Goal: Transaction & Acquisition: Subscribe to service/newsletter

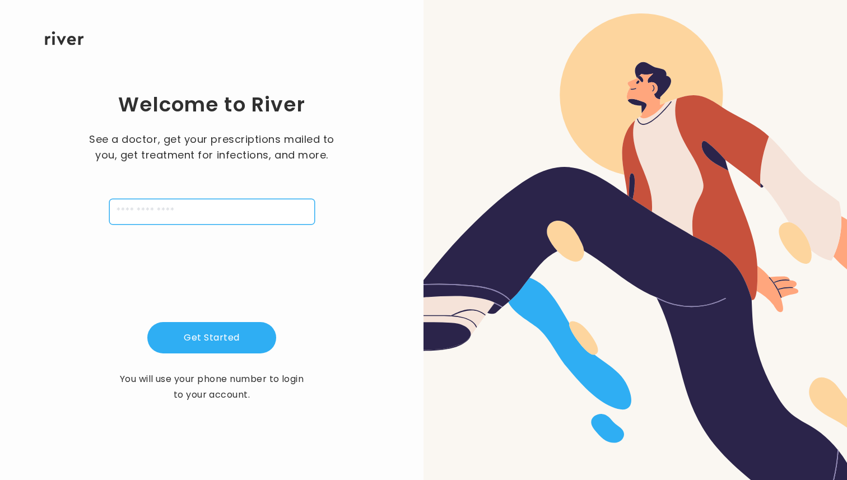
click at [143, 214] on input "tel" at bounding box center [211, 212] width 205 height 26
click at [100, 268] on div "Welcome to River See a doctor, get your prescriptions mailed to you, get treatm…" at bounding box center [211, 246] width 387 height 403
click at [153, 204] on input "tel" at bounding box center [211, 212] width 205 height 26
type input "**********"
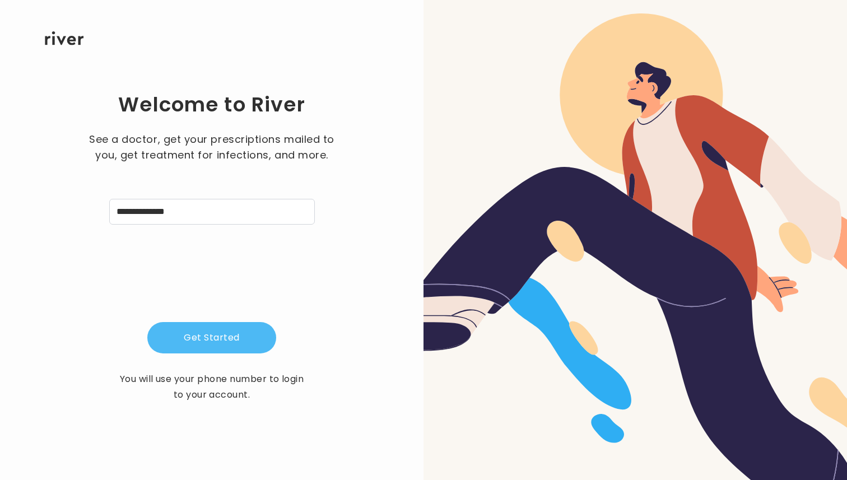
click at [189, 324] on button "Get Started" at bounding box center [211, 337] width 129 height 31
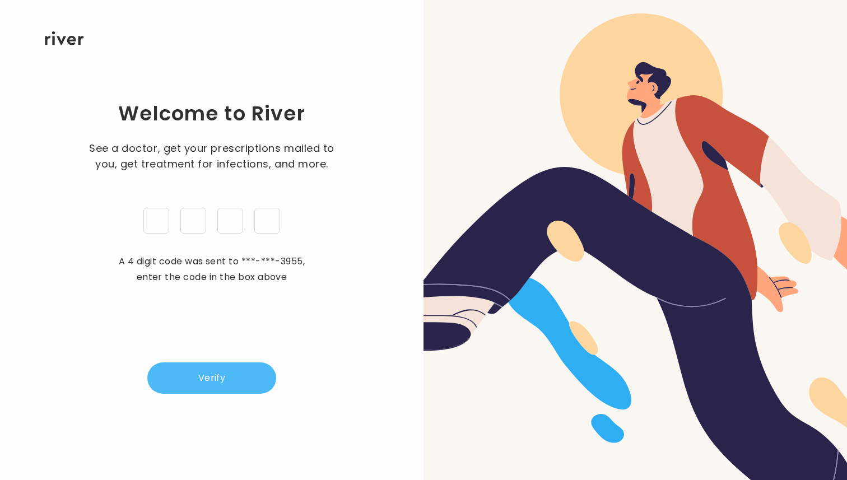
type input "*"
click at [214, 389] on button "Verify" at bounding box center [211, 377] width 129 height 31
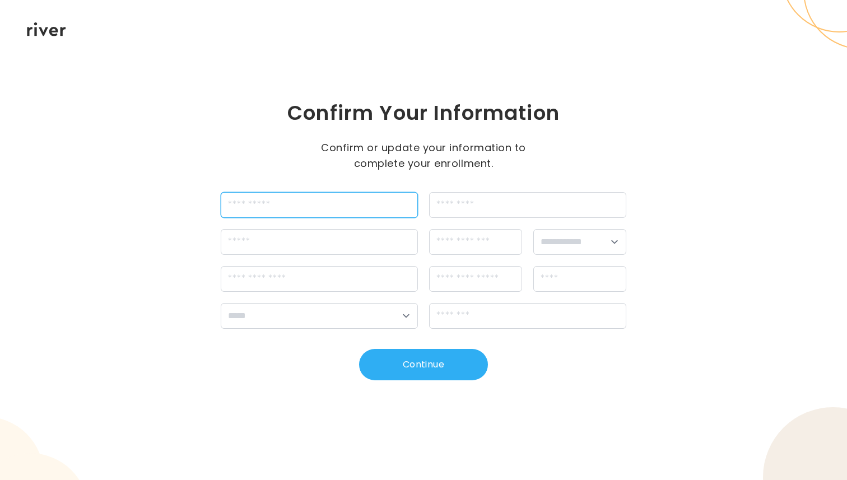
click at [290, 206] on input "firstName" at bounding box center [319, 205] width 197 height 26
type input "*******"
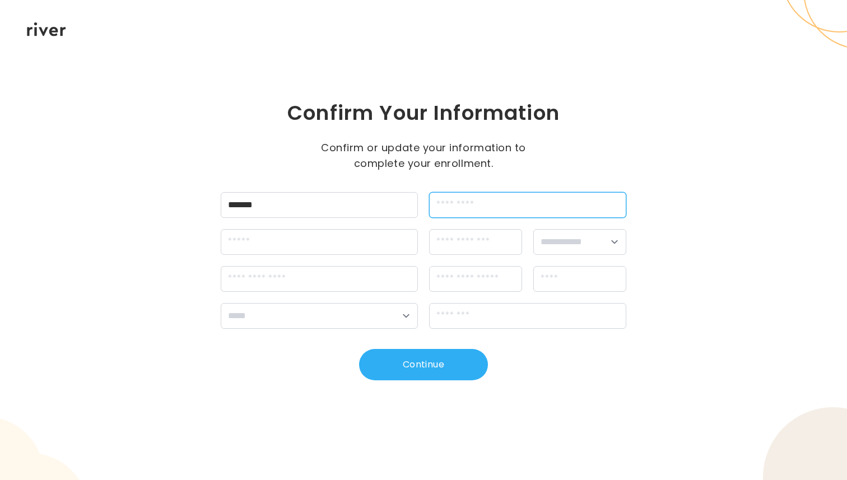
type input "*********"
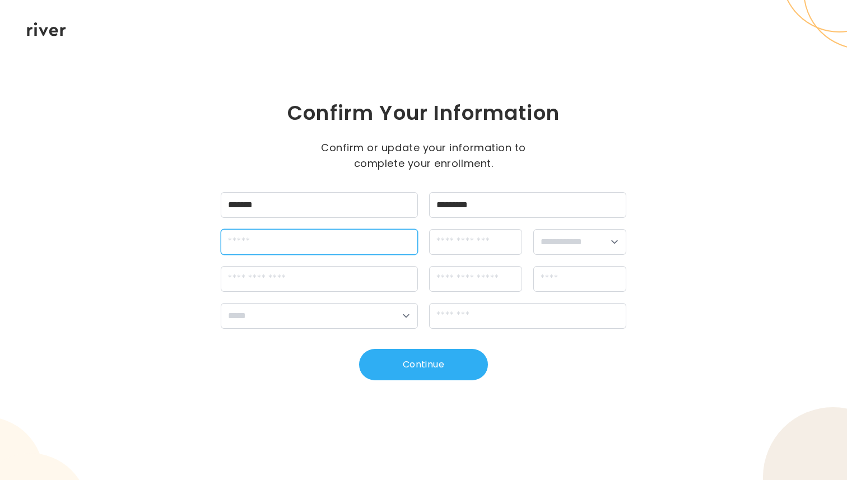
type input "**********"
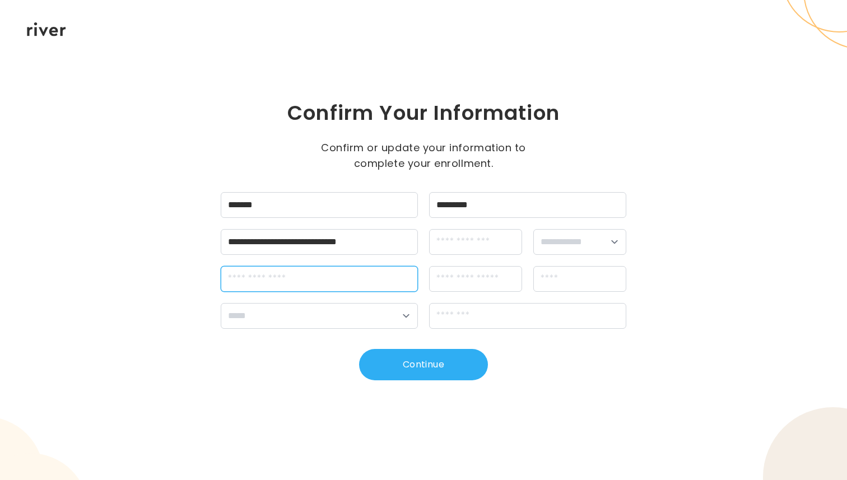
type input "**********"
type input "********"
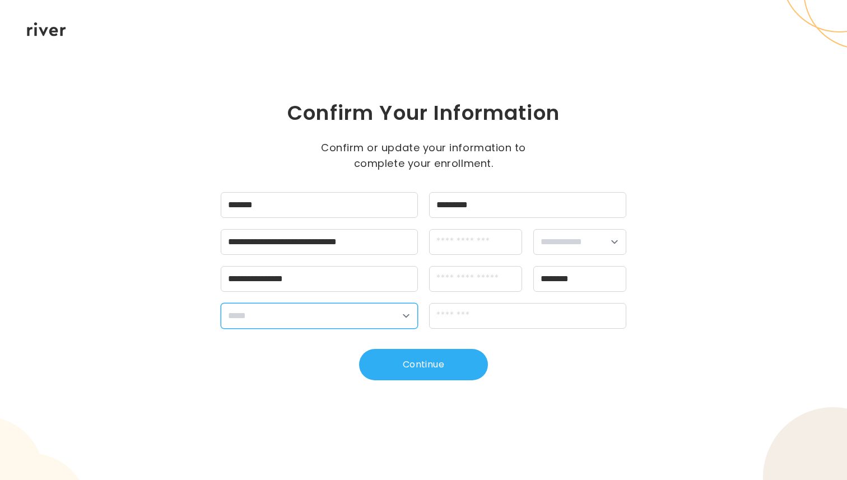
select select "**"
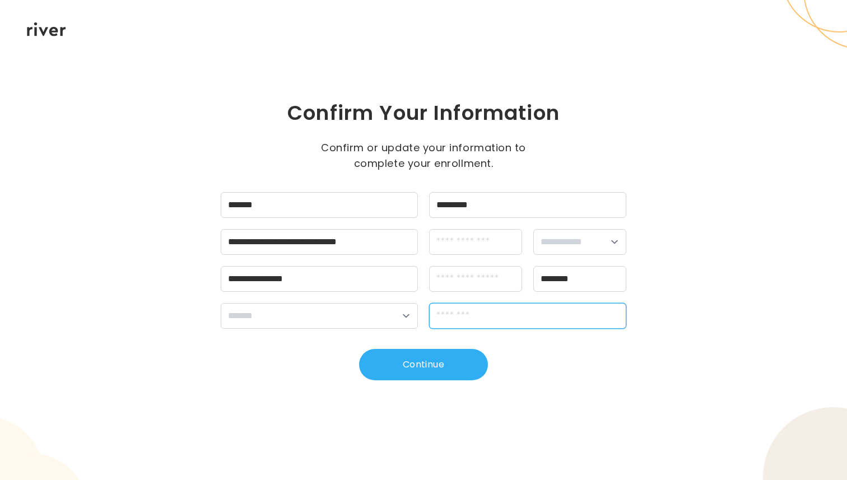
type input "*****"
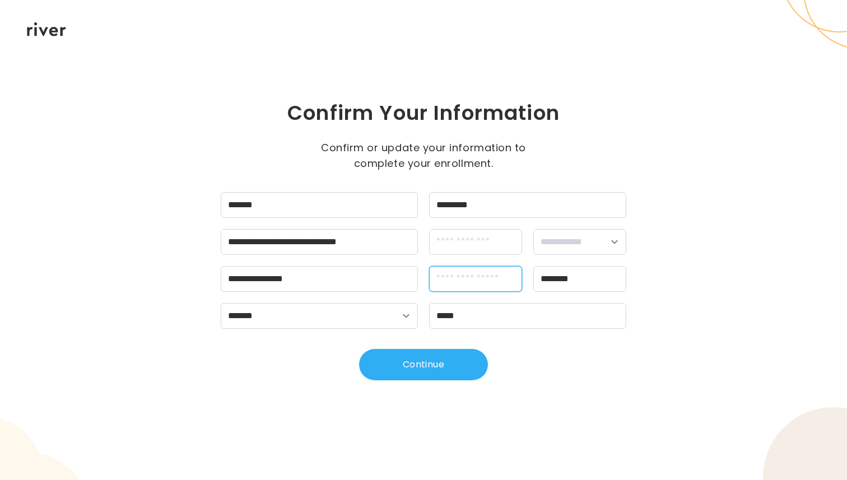
click at [451, 284] on input "apt" at bounding box center [475, 279] width 93 height 26
type input "******"
click at [486, 237] on input "dateOfBirth" at bounding box center [475, 242] width 93 height 26
type input "**********"
click at [600, 241] on select "**********" at bounding box center [579, 242] width 93 height 26
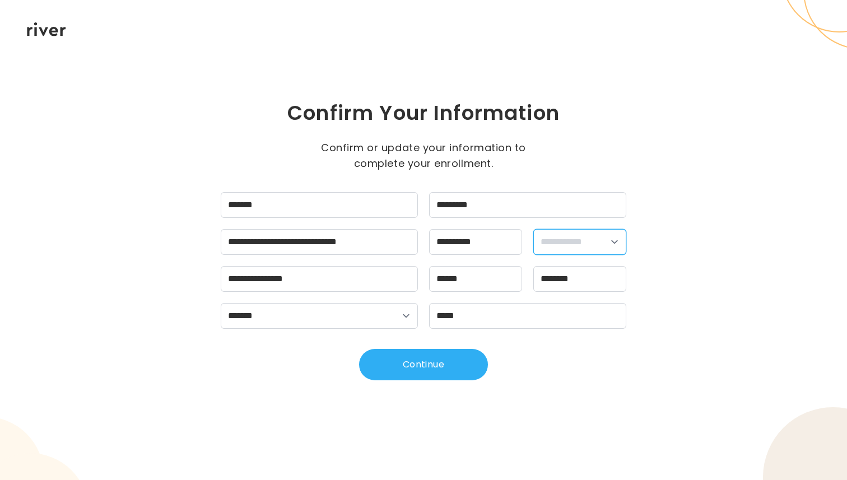
select select "****"
click at [533, 229] on select "**********" at bounding box center [579, 242] width 93 height 26
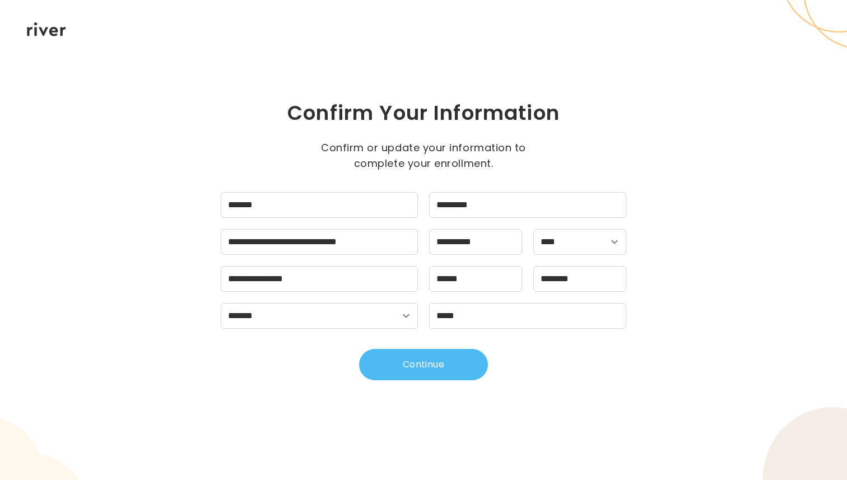
click at [431, 371] on button "Continue" at bounding box center [423, 364] width 129 height 31
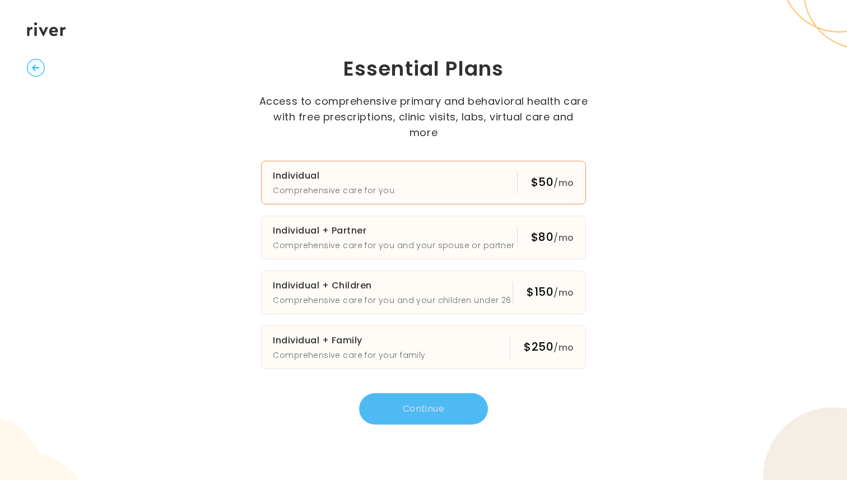
click at [357, 168] on h3 "Individual" at bounding box center [333, 176] width 121 height 16
click at [404, 409] on button "Continue" at bounding box center [423, 408] width 129 height 31
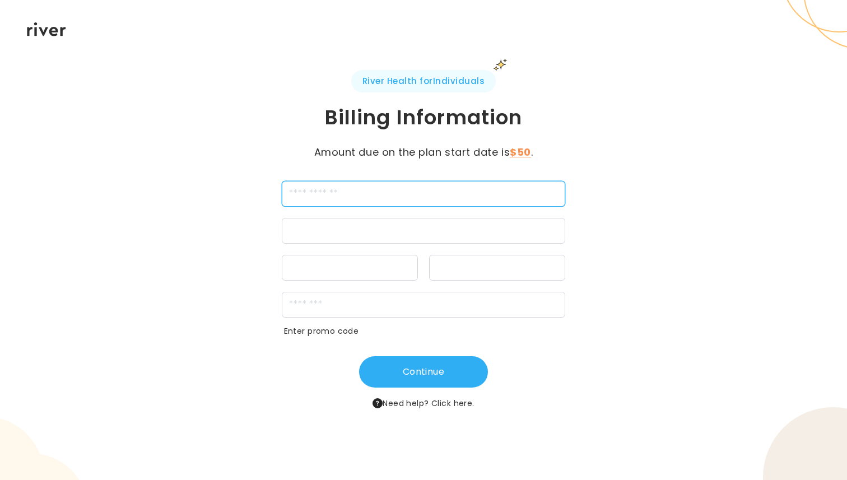
click at [329, 199] on input "cardName" at bounding box center [424, 194] width 284 height 26
type input "**********"
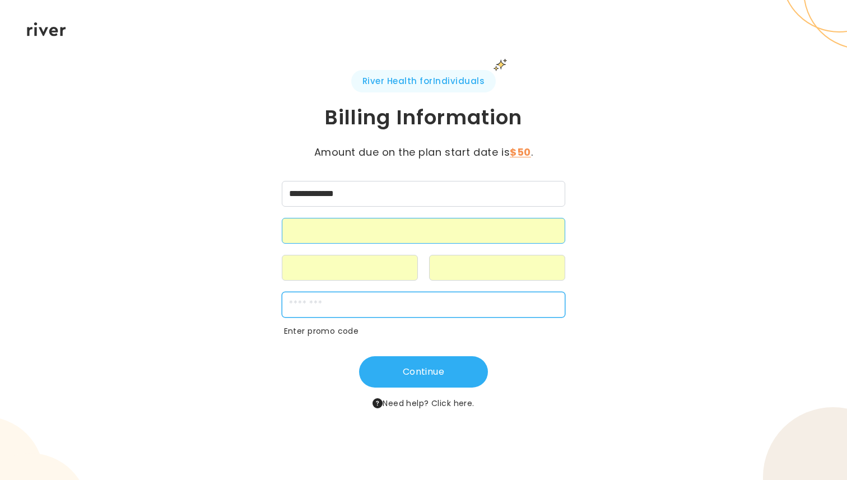
click at [392, 306] on input "zipCode" at bounding box center [424, 305] width 284 height 26
type input "*****"
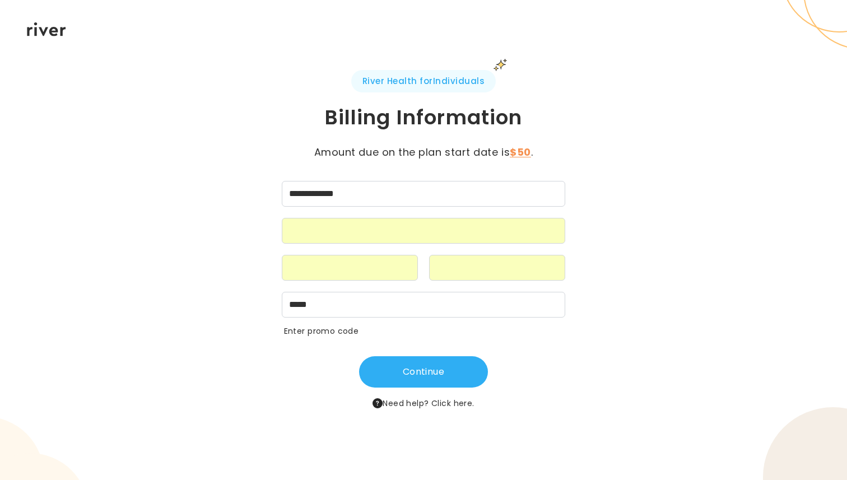
click at [242, 367] on div "Continue Need help? Click here." at bounding box center [423, 383] width 405 height 54
click at [284, 364] on div "Continue Need help? Click here." at bounding box center [423, 383] width 405 height 54
click at [401, 371] on button "Continue" at bounding box center [423, 371] width 129 height 31
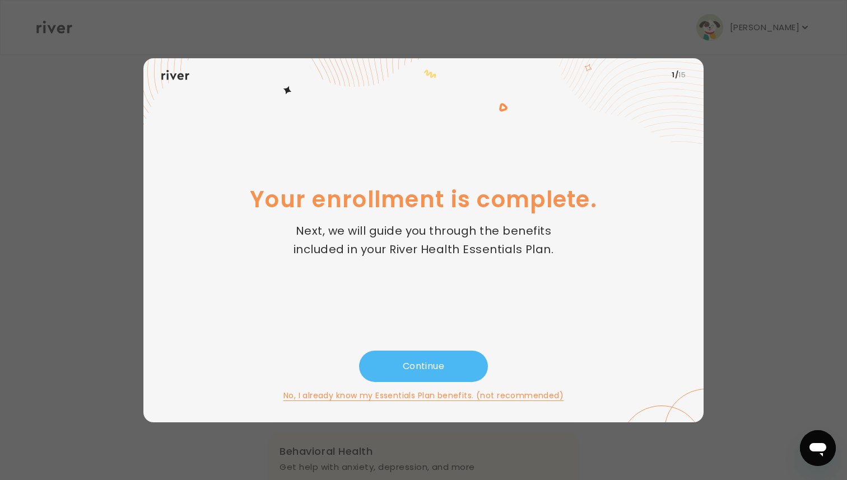
click at [425, 363] on button "Continue" at bounding box center [423, 365] width 129 height 31
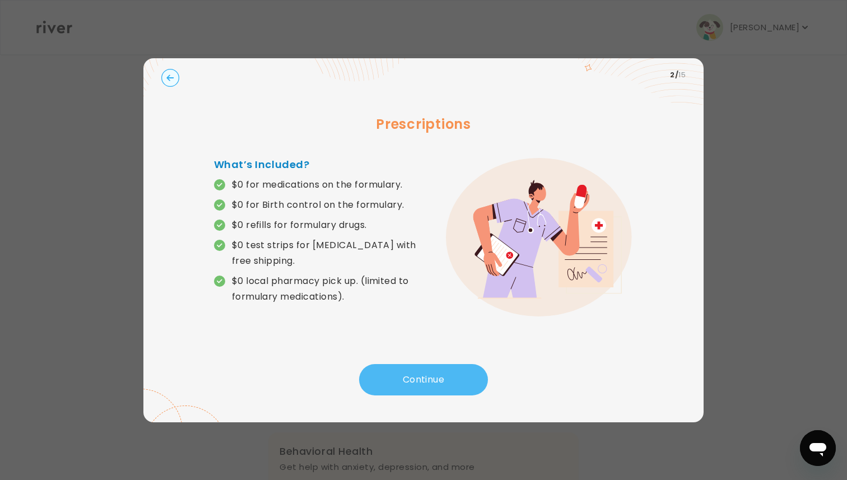
click at [415, 377] on button "Continue" at bounding box center [423, 379] width 129 height 31
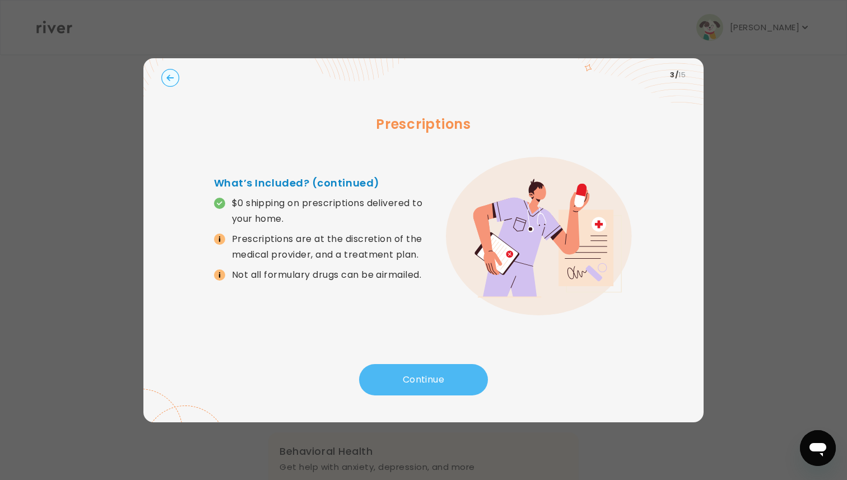
click at [412, 375] on button "Continue" at bounding box center [423, 379] width 129 height 31
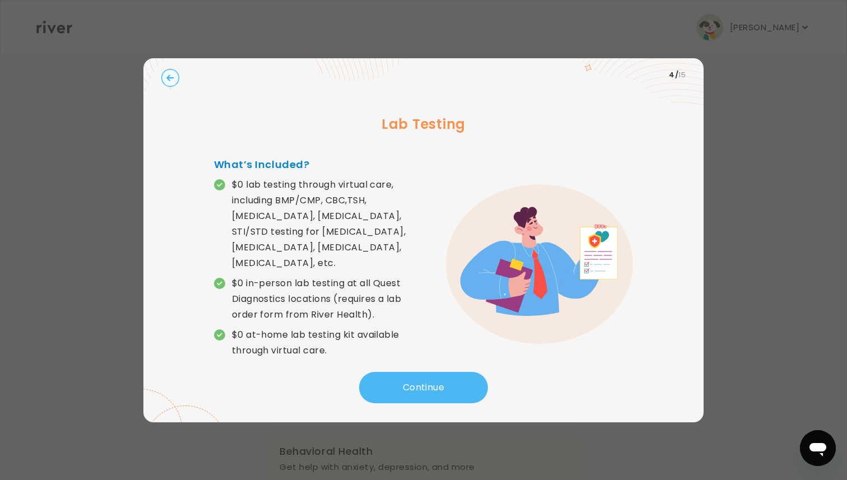
click at [393, 382] on button "Continue" at bounding box center [423, 387] width 129 height 31
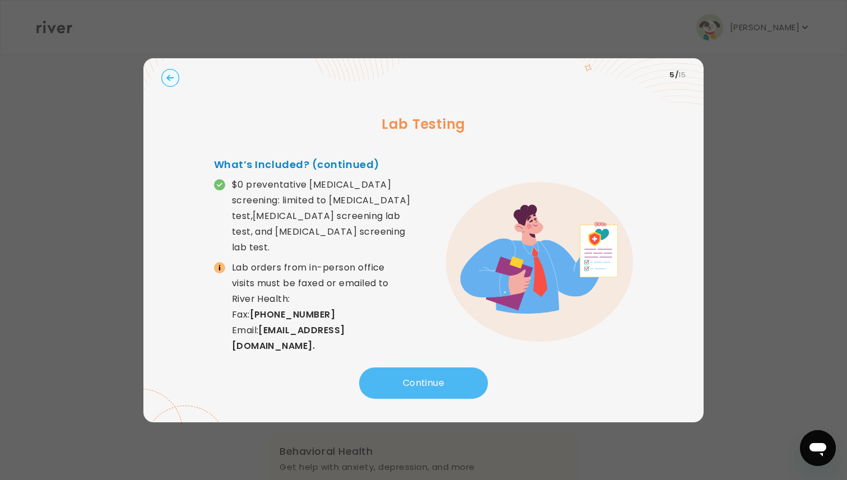
click at [408, 382] on button "Continue" at bounding box center [423, 382] width 129 height 31
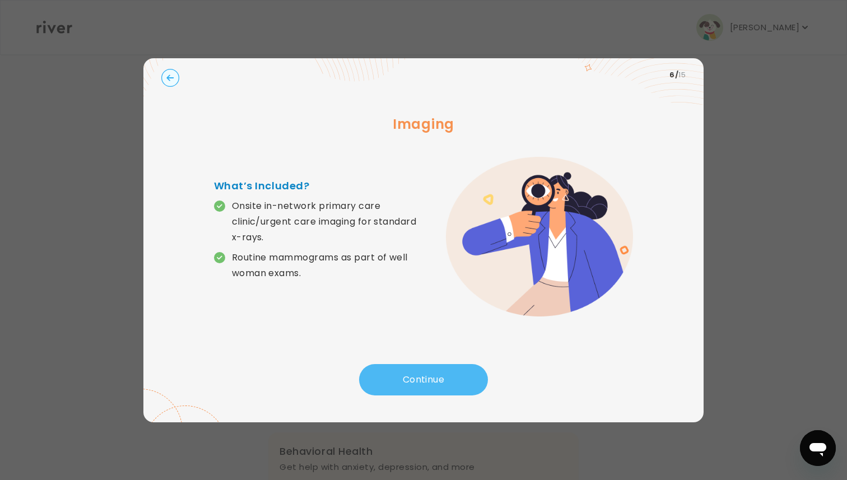
click at [411, 378] on button "Continue" at bounding box center [423, 379] width 129 height 31
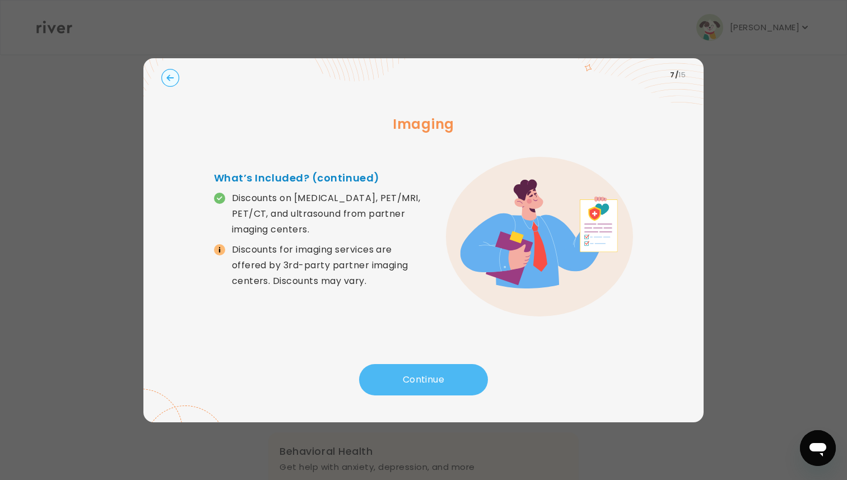
click at [411, 378] on button "Continue" at bounding box center [423, 379] width 129 height 31
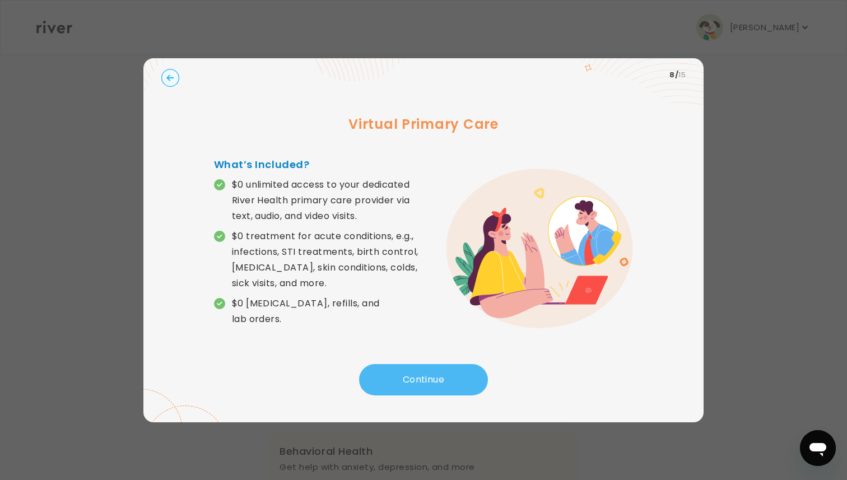
click at [424, 380] on button "Continue" at bounding box center [423, 379] width 129 height 31
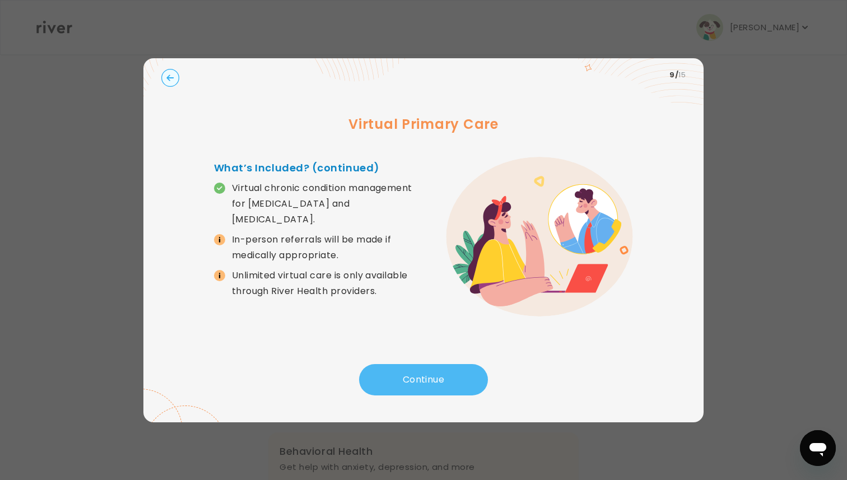
click at [408, 376] on button "Continue" at bounding box center [423, 379] width 129 height 31
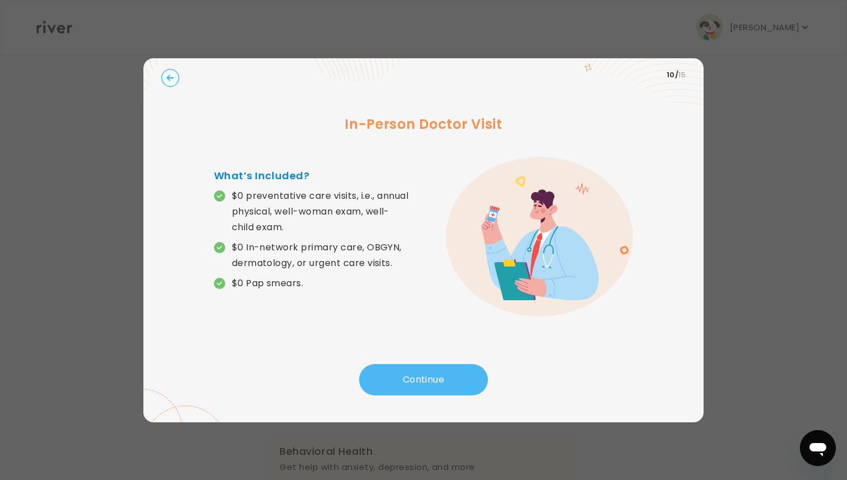
click at [408, 376] on button "Continue" at bounding box center [423, 379] width 129 height 31
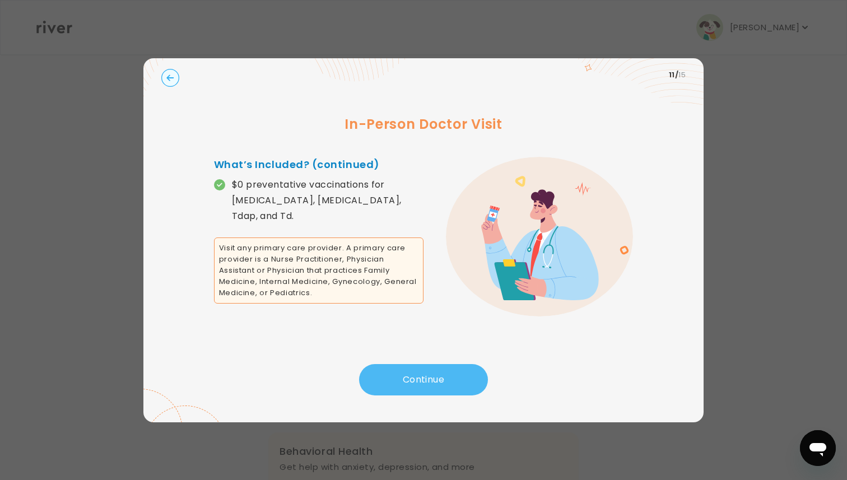
click at [408, 376] on button "Continue" at bounding box center [423, 379] width 129 height 31
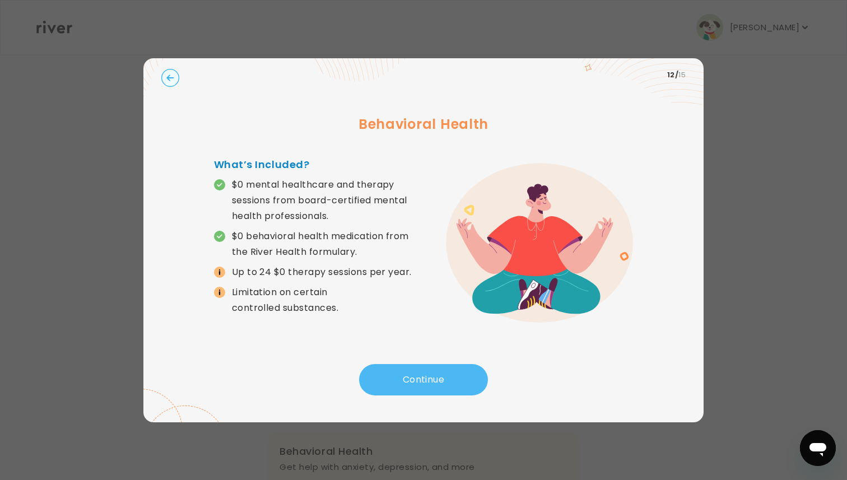
click at [415, 376] on button "Continue" at bounding box center [423, 379] width 129 height 31
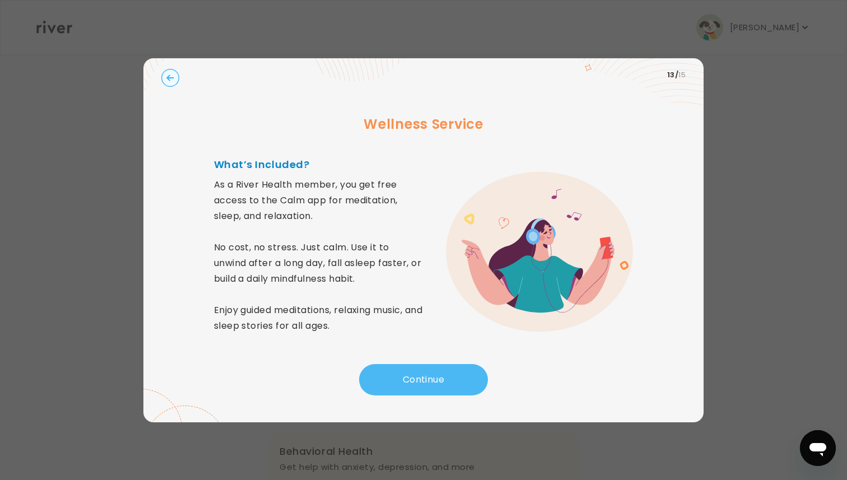
click at [411, 380] on button "Continue" at bounding box center [423, 379] width 129 height 31
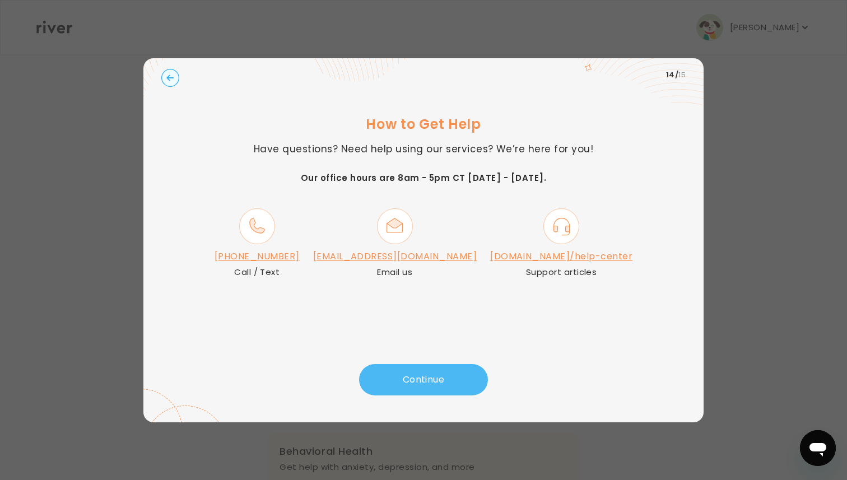
click at [420, 377] on button "Continue" at bounding box center [423, 379] width 129 height 31
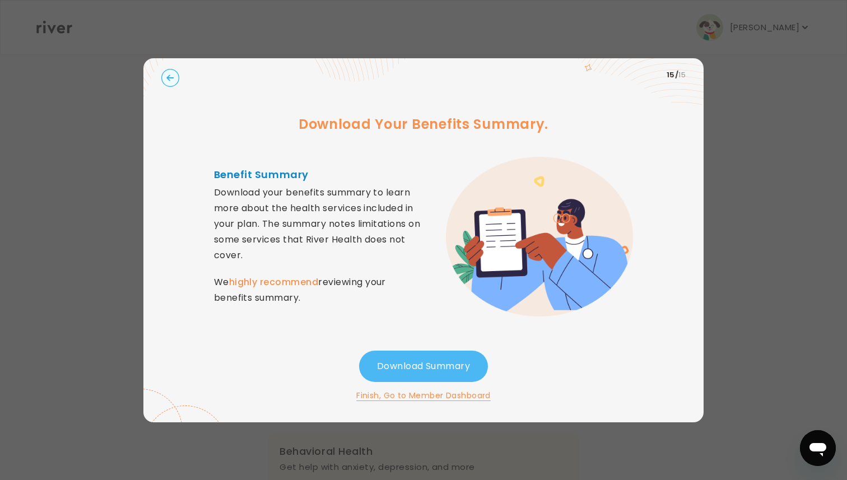
click at [398, 359] on button "Download Summary" at bounding box center [423, 365] width 129 height 31
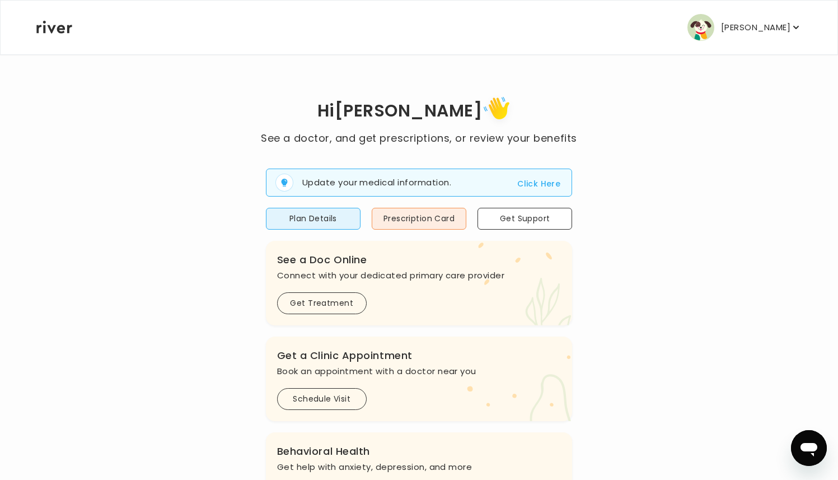
click at [539, 184] on button "Click Here" at bounding box center [538, 183] width 43 height 13
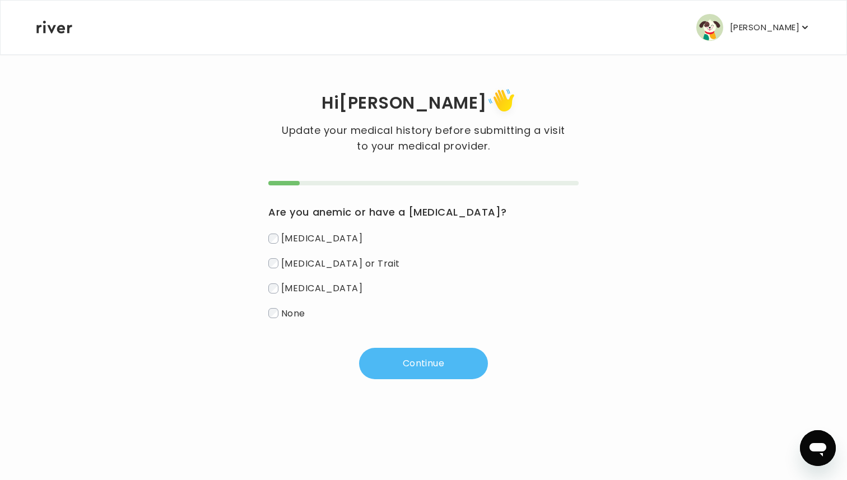
click at [406, 368] on button "Continue" at bounding box center [423, 363] width 129 height 31
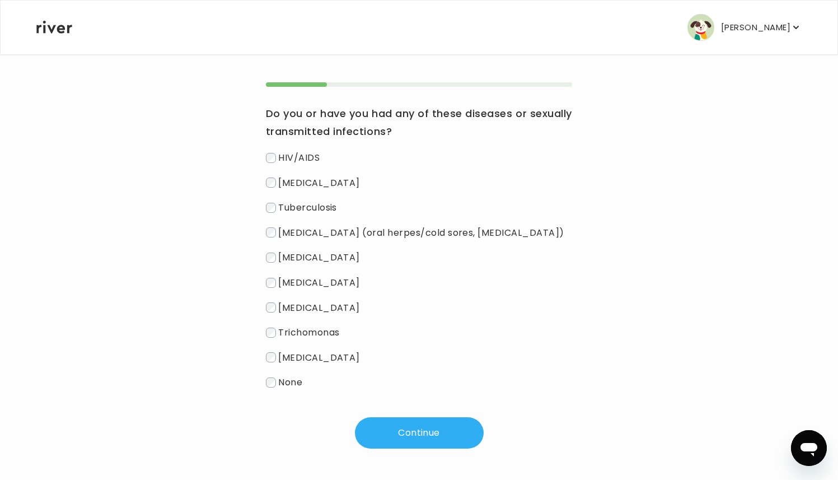
scroll to position [100, 0]
click at [406, 432] on button "Continue" at bounding box center [419, 432] width 129 height 31
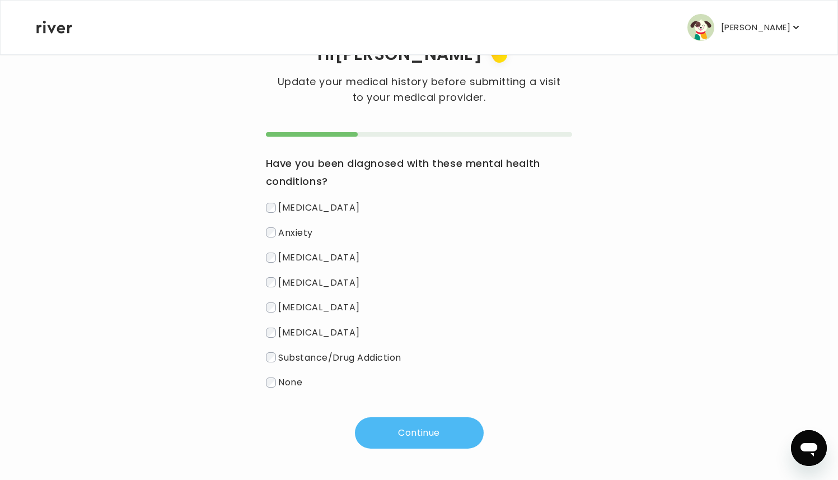
click at [401, 431] on button "Continue" at bounding box center [419, 432] width 129 height 31
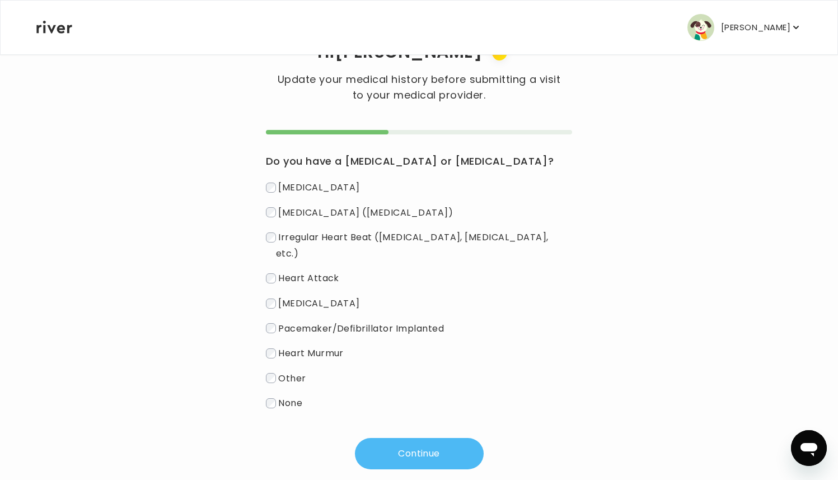
click at [403, 443] on button "Continue" at bounding box center [419, 453] width 129 height 31
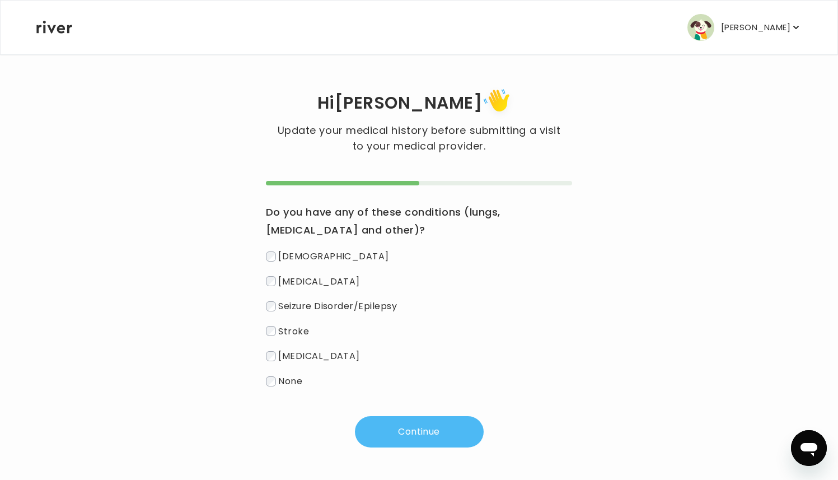
click at [406, 434] on button "Continue" at bounding box center [419, 431] width 129 height 31
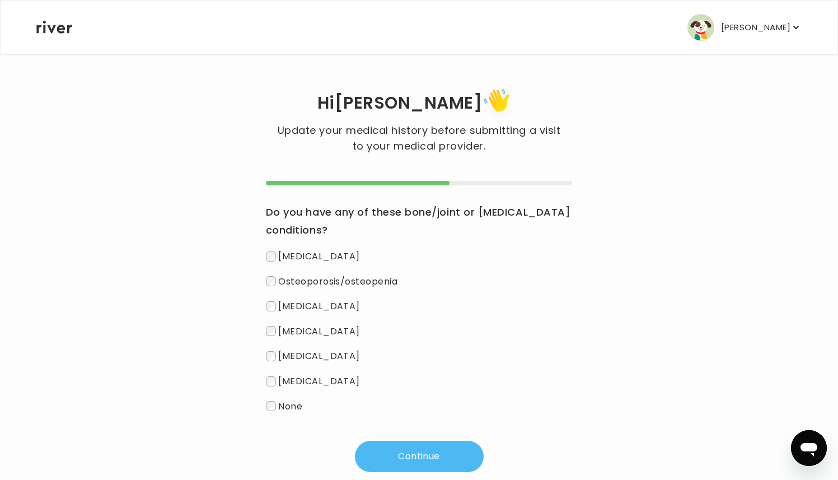
click at [396, 456] on button "Continue" at bounding box center [419, 456] width 129 height 31
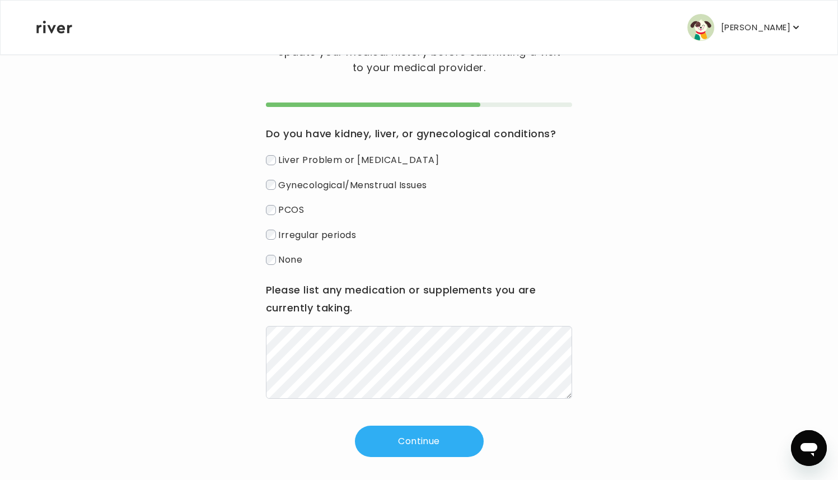
scroll to position [88, 0]
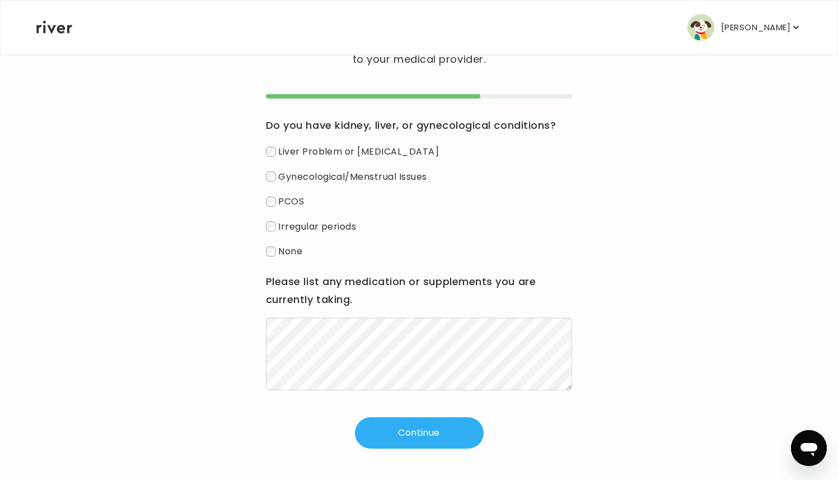
click at [263, 253] on div "Hi Eduardo Update your medical history before submitting a visit to your medica…" at bounding box center [419, 223] width 767 height 450
click at [413, 432] on button "Continue" at bounding box center [419, 432] width 129 height 31
click at [420, 440] on button "Continue" at bounding box center [419, 432] width 129 height 31
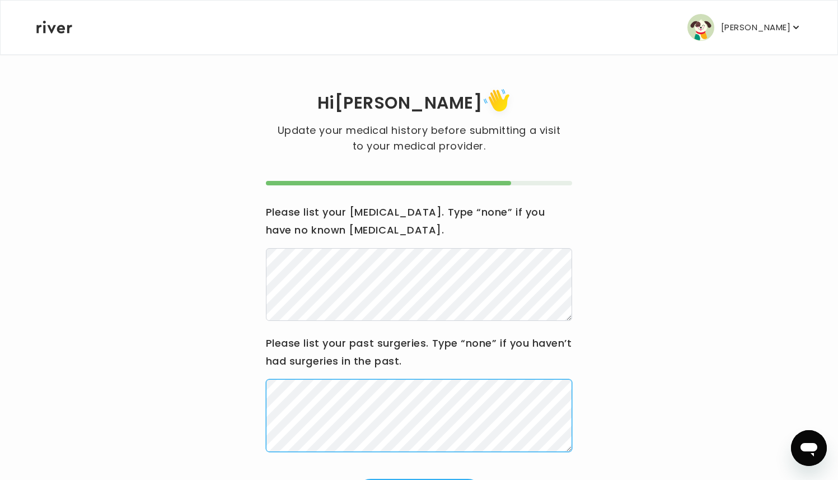
scroll to position [62, 0]
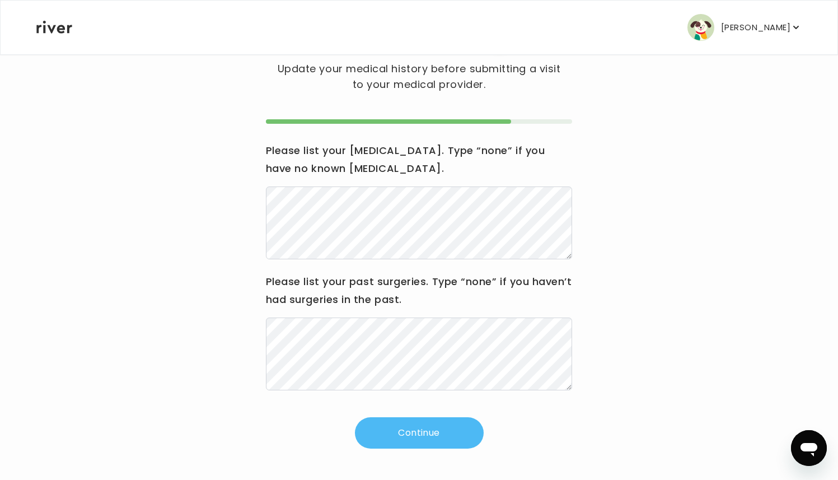
click at [422, 445] on button "Continue" at bounding box center [419, 432] width 129 height 31
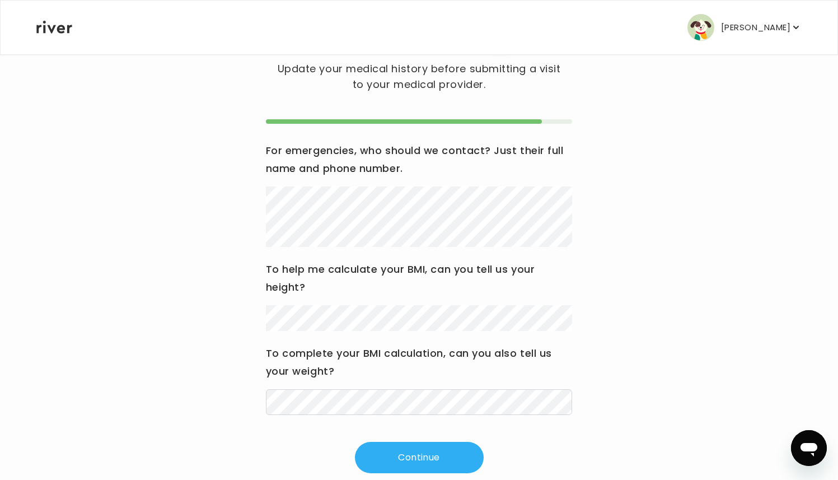
scroll to position [86, 0]
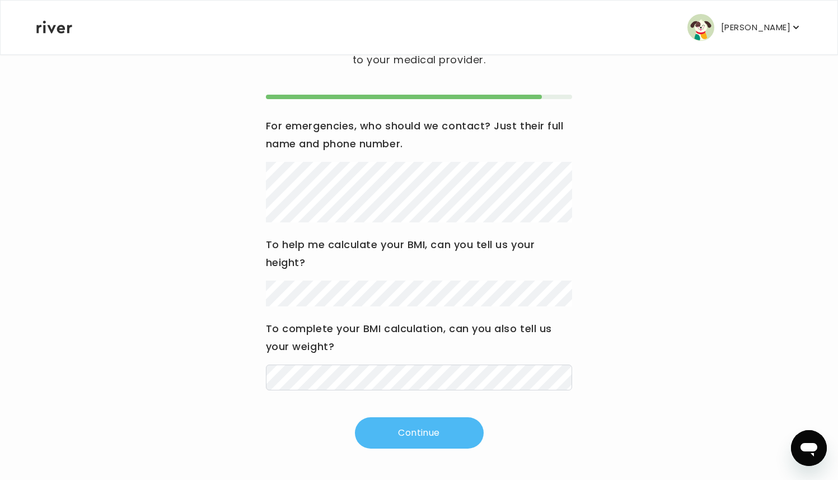
click at [385, 438] on button "Continue" at bounding box center [419, 432] width 129 height 31
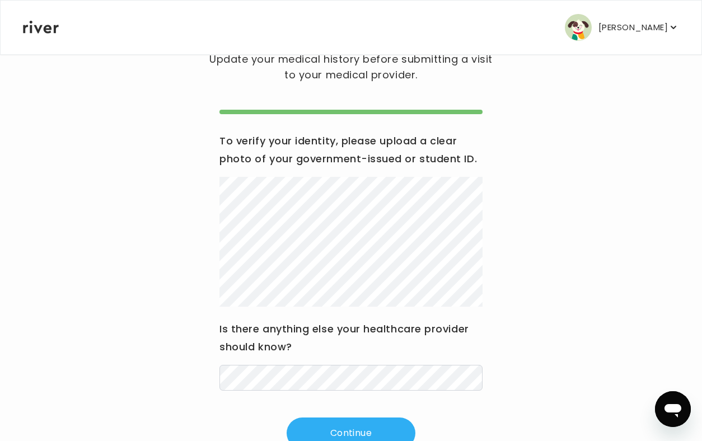
scroll to position [110, 0]
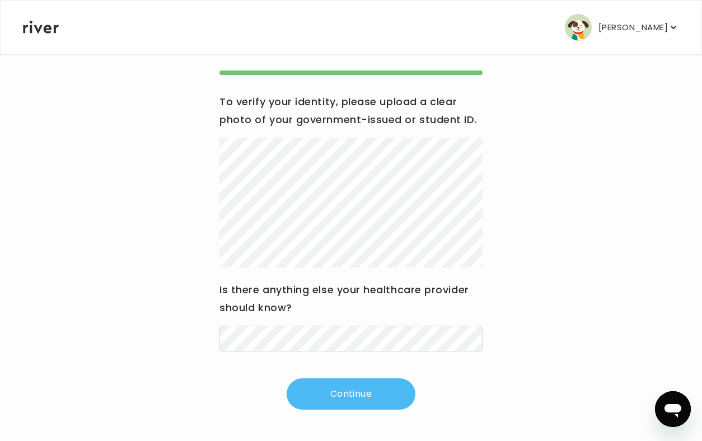
click at [342, 399] on button "Continue" at bounding box center [351, 393] width 129 height 31
click at [349, 401] on button "Continue" at bounding box center [351, 393] width 129 height 31
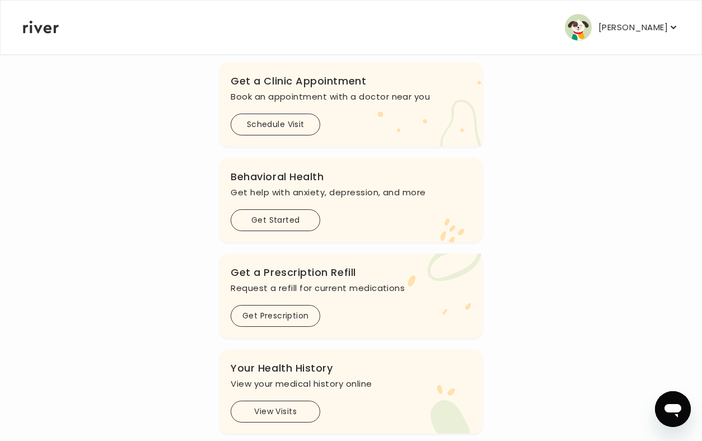
scroll to position [226, 0]
click at [257, 218] on button "Get Started" at bounding box center [276, 222] width 90 height 22
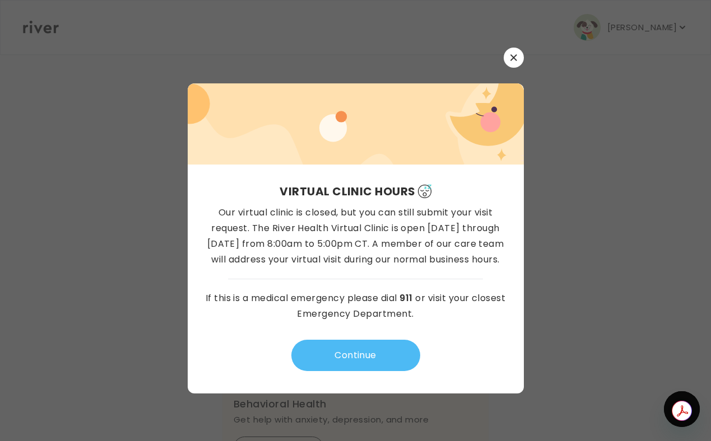
click at [338, 357] on button "Continue" at bounding box center [355, 355] width 129 height 31
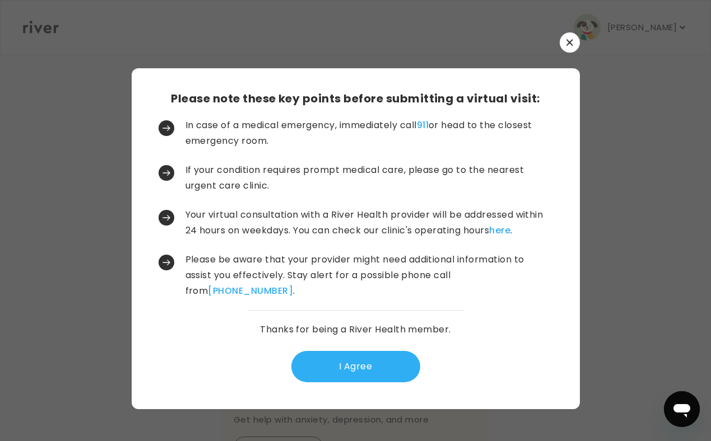
click at [577, 32] on div at bounding box center [356, 42] width 448 height 20
click at [572, 39] on icon "button" at bounding box center [569, 42] width 7 height 7
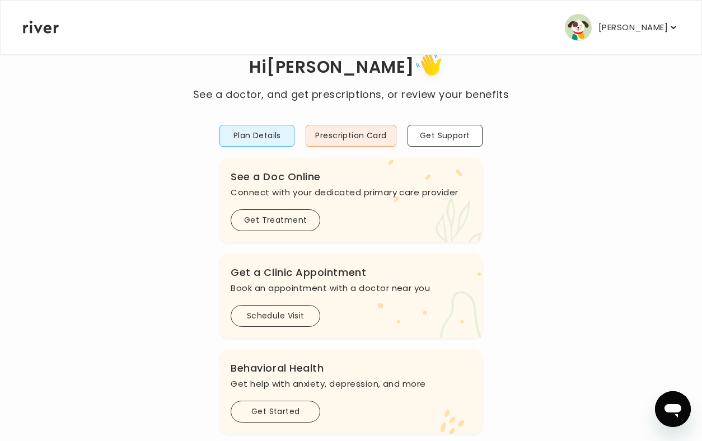
scroll to position [38, 0]
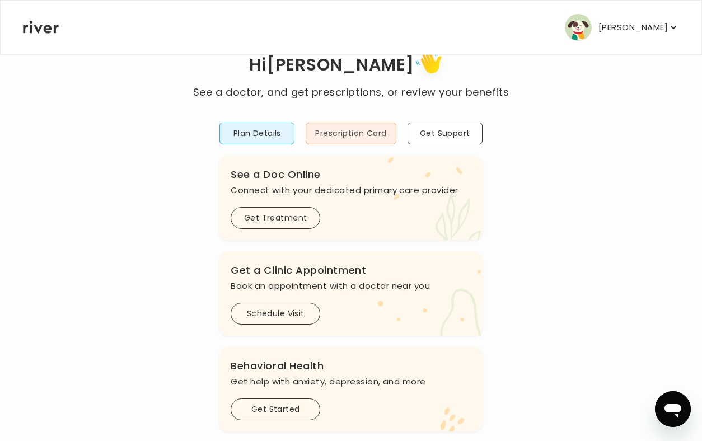
click at [368, 134] on button "Prescription Card" at bounding box center [351, 134] width 90 height 22
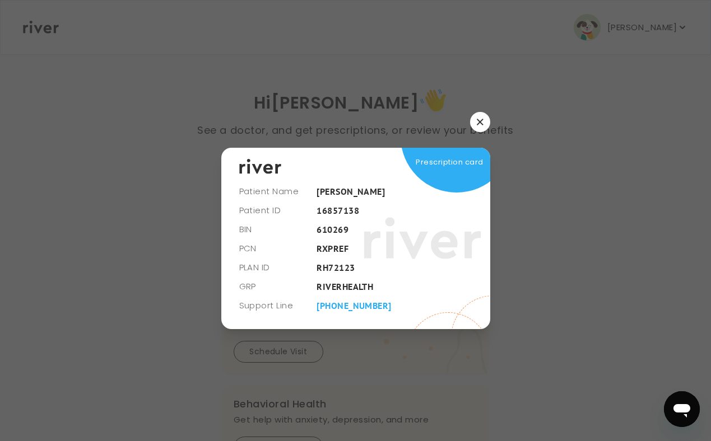
click at [481, 121] on icon "button" at bounding box center [479, 122] width 7 height 7
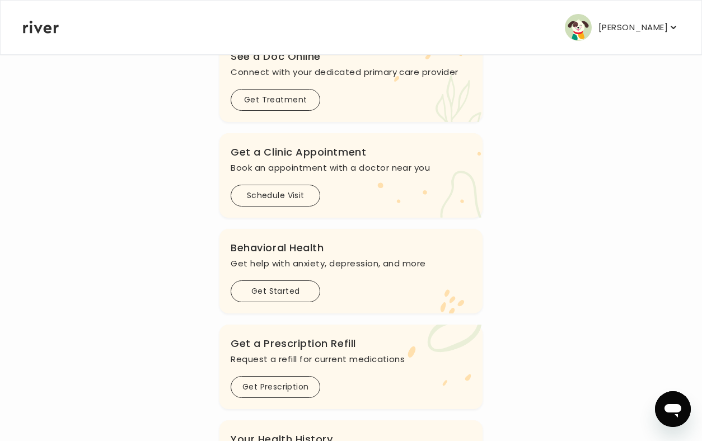
scroll to position [169, 0]
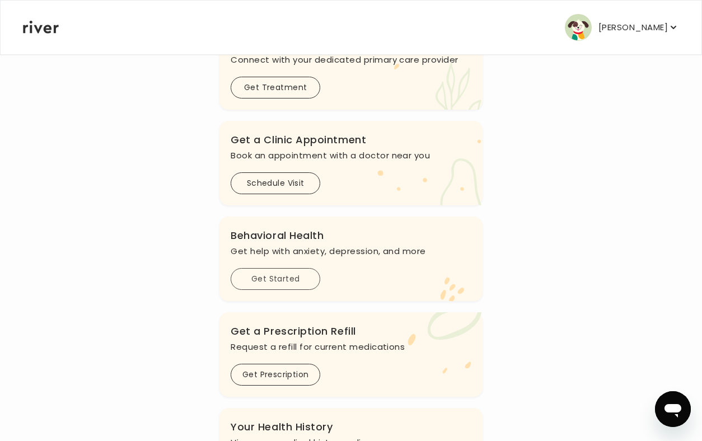
click at [281, 278] on button "Get Started" at bounding box center [276, 279] width 90 height 22
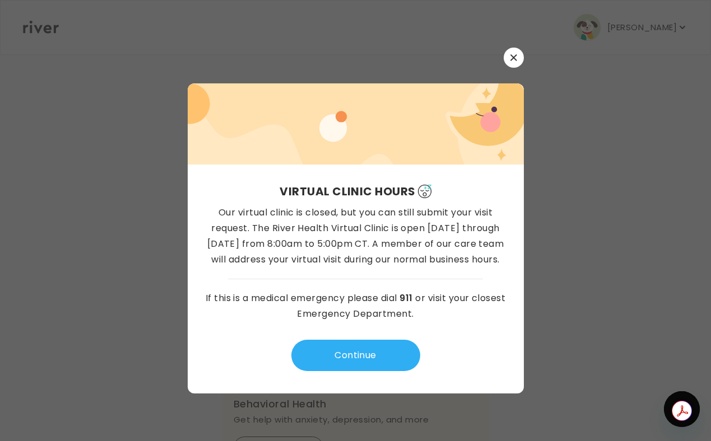
click at [519, 55] on button "button" at bounding box center [513, 58] width 20 height 20
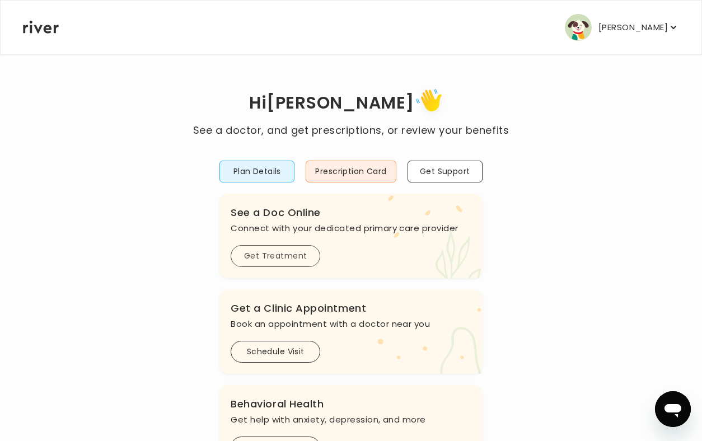
click at [276, 256] on button "Get Treatment" at bounding box center [276, 256] width 90 height 22
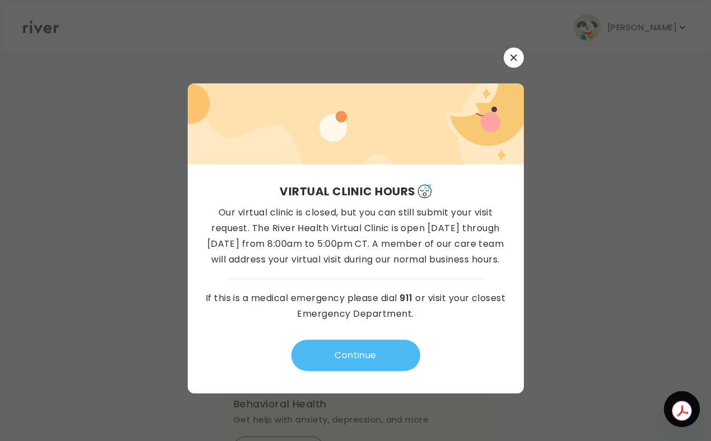
click at [369, 359] on button "Continue" at bounding box center [355, 355] width 129 height 31
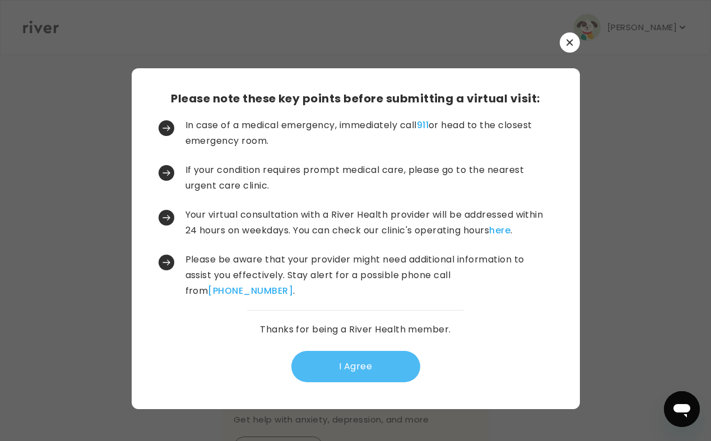
click at [348, 369] on button "I Agree" at bounding box center [355, 366] width 129 height 31
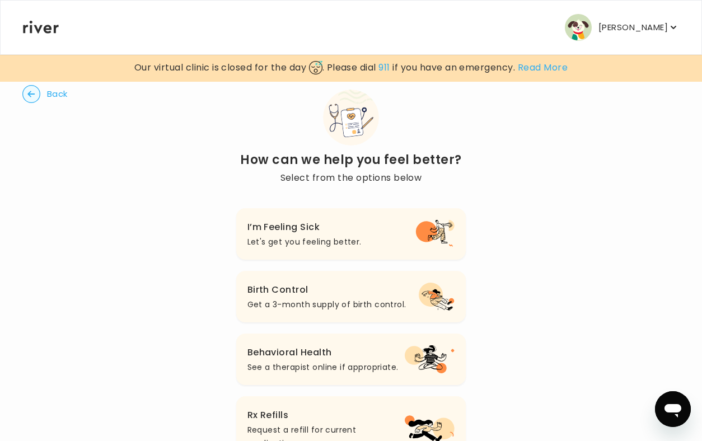
click at [34, 93] on circle "button" at bounding box center [31, 94] width 17 height 17
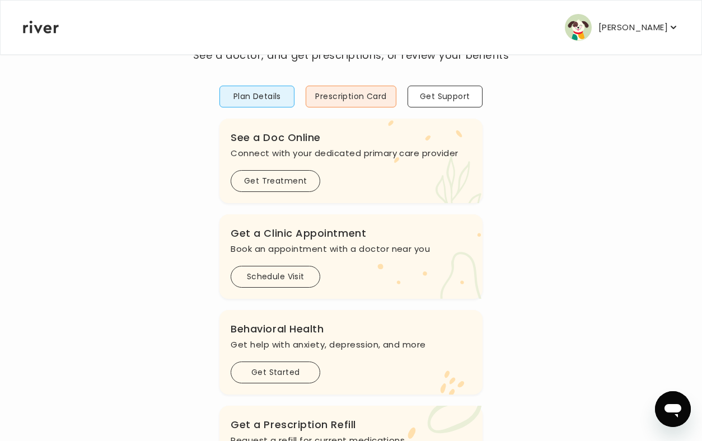
scroll to position [79, 0]
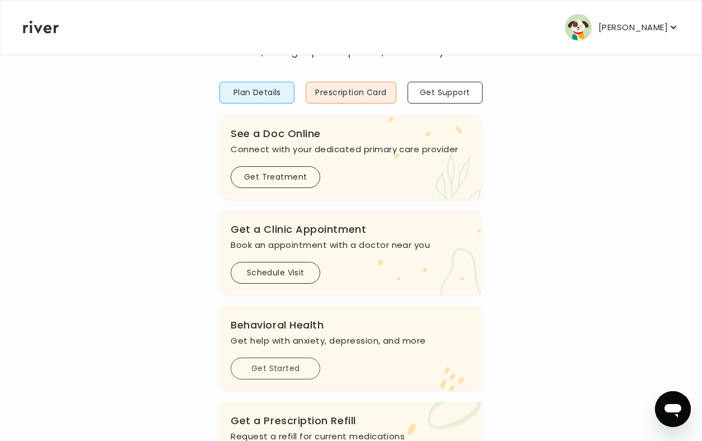
click at [297, 362] on button "Get Started" at bounding box center [276, 369] width 90 height 22
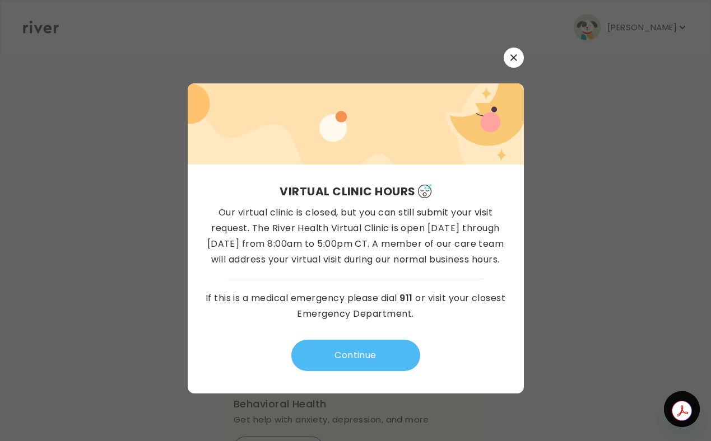
click at [346, 350] on button "Continue" at bounding box center [355, 355] width 129 height 31
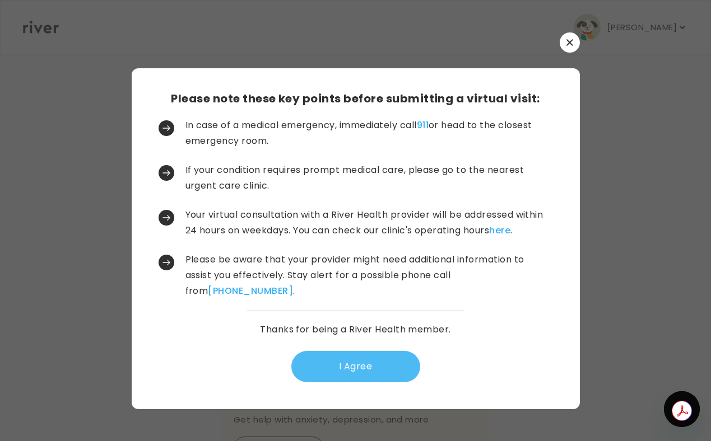
click at [356, 365] on button "I Agree" at bounding box center [355, 366] width 129 height 31
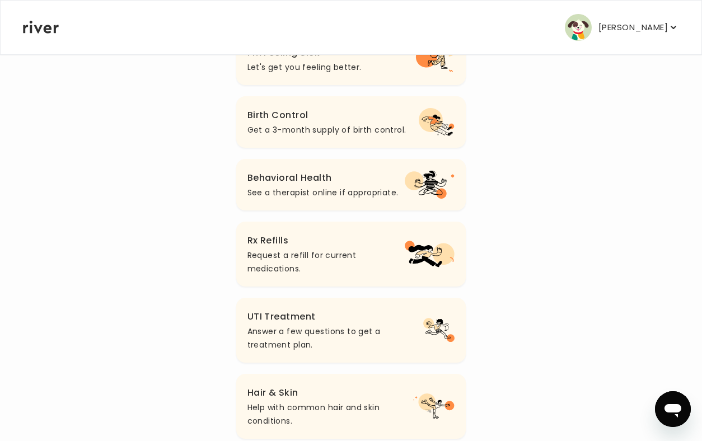
scroll to position [175, 0]
click at [287, 186] on p "See a therapist online if appropriate." at bounding box center [322, 191] width 151 height 13
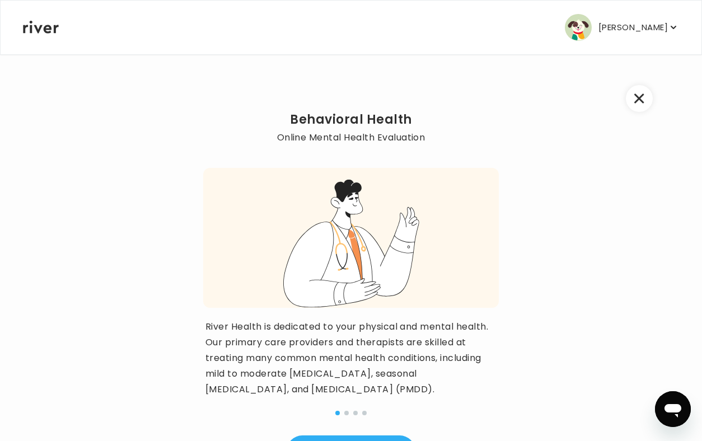
scroll to position [84, 0]
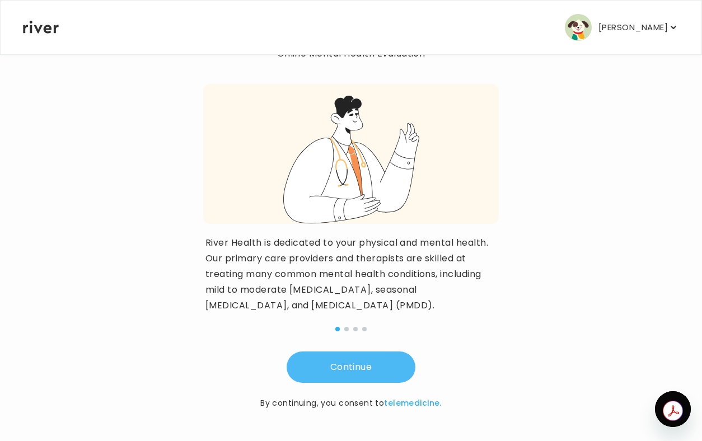
click at [324, 367] on button "Continue" at bounding box center [351, 367] width 129 height 31
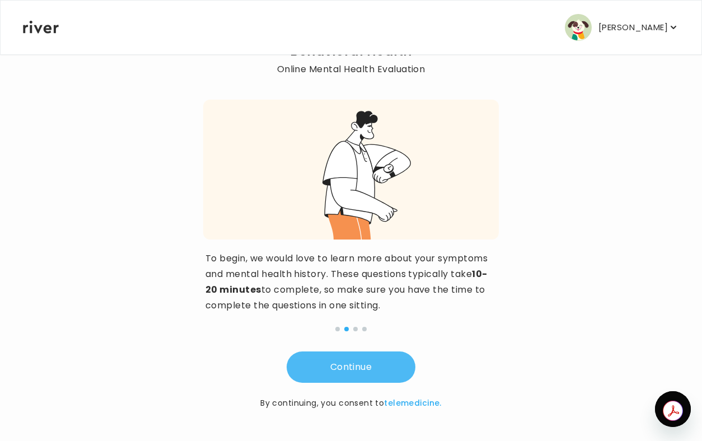
scroll to position [68, 0]
click at [316, 367] on button "Continue" at bounding box center [351, 367] width 129 height 31
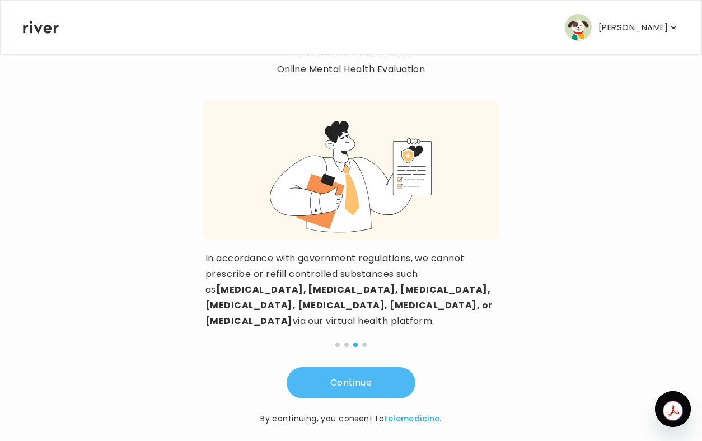
click at [335, 367] on button "Continue" at bounding box center [351, 382] width 129 height 31
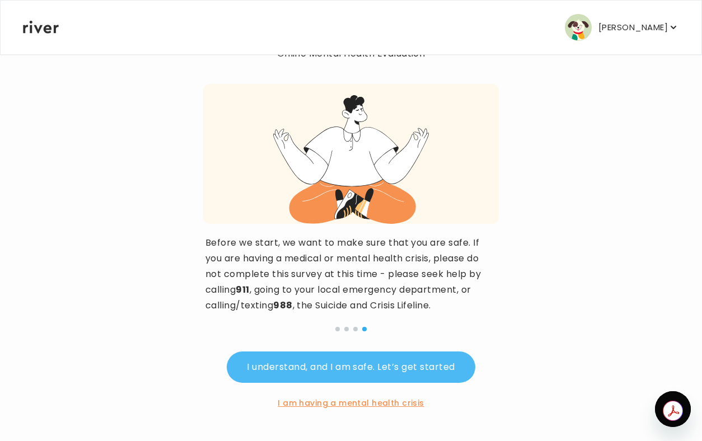
click at [281, 363] on button "I understand, and I am safe. Let’s get started" at bounding box center [351, 367] width 248 height 31
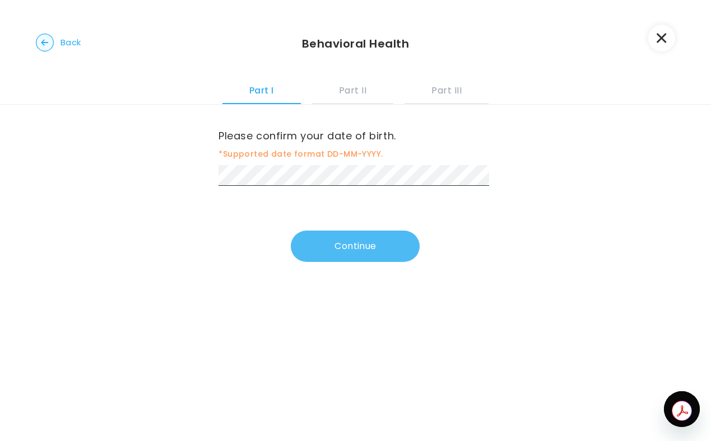
click at [326, 248] on button "Continue" at bounding box center [355, 246] width 129 height 31
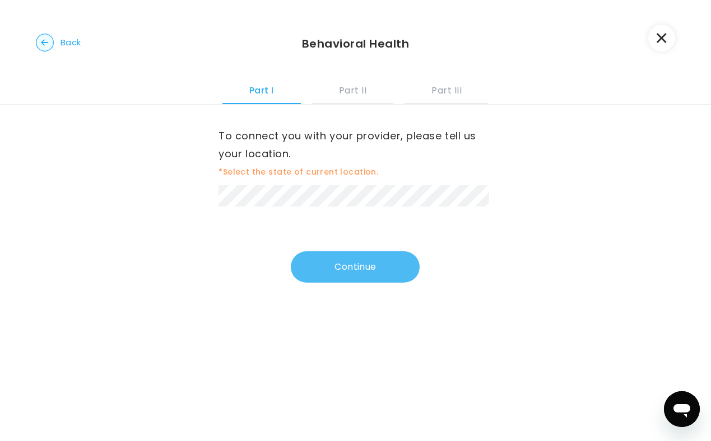
click at [335, 266] on button "Continue" at bounding box center [355, 266] width 129 height 31
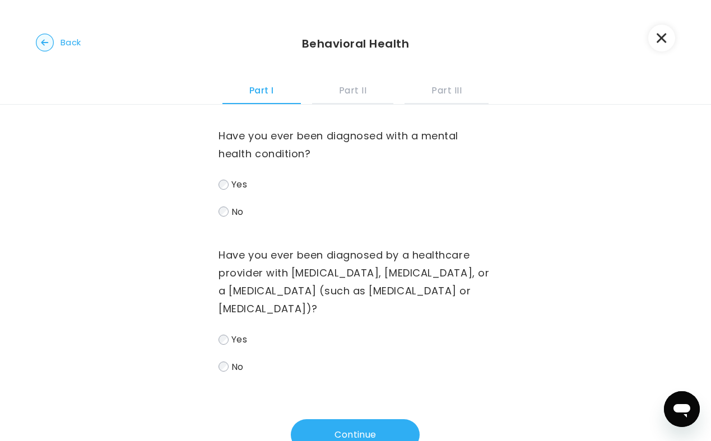
scroll to position [57, 0]
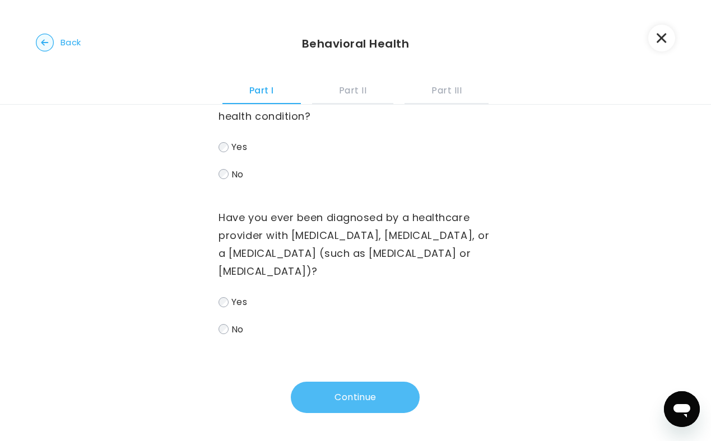
click at [325, 402] on button "Continue" at bounding box center [355, 397] width 129 height 31
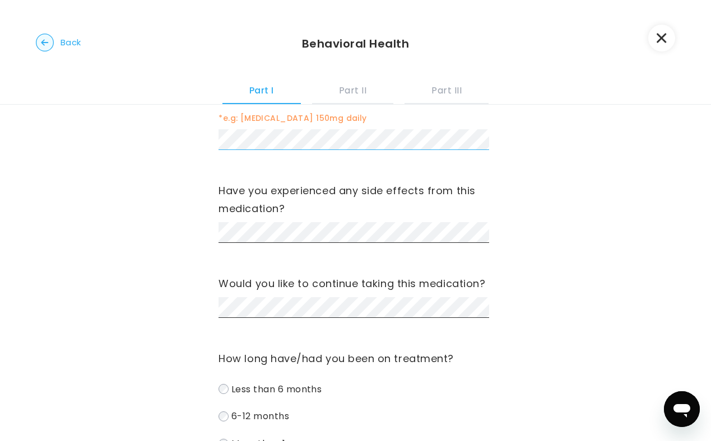
scroll to position [0, 0]
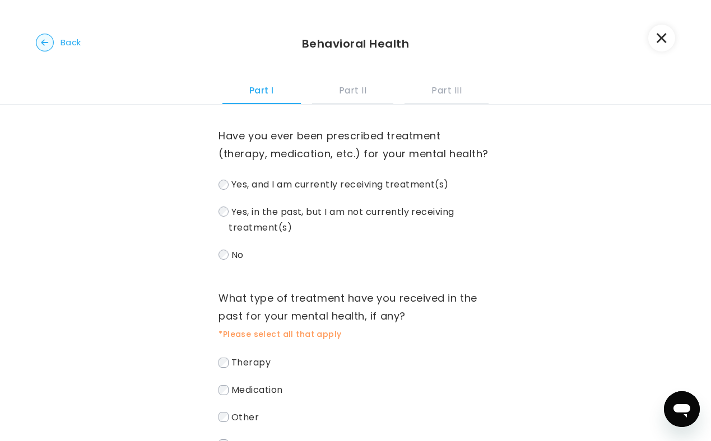
click at [226, 260] on label "No" at bounding box center [354, 255] width 273 height 16
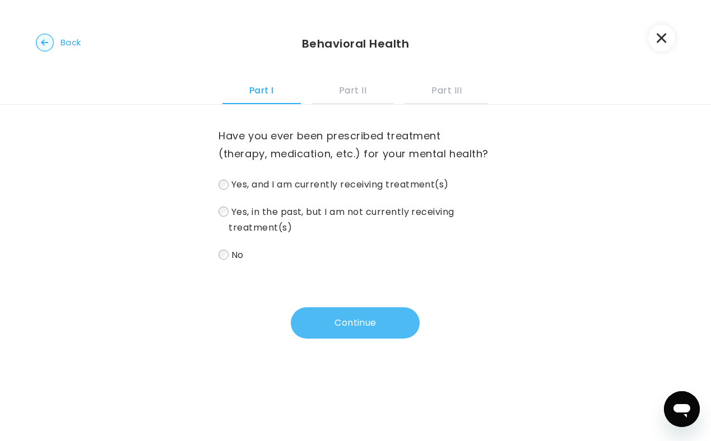
click at [353, 334] on button "Continue" at bounding box center [355, 322] width 129 height 31
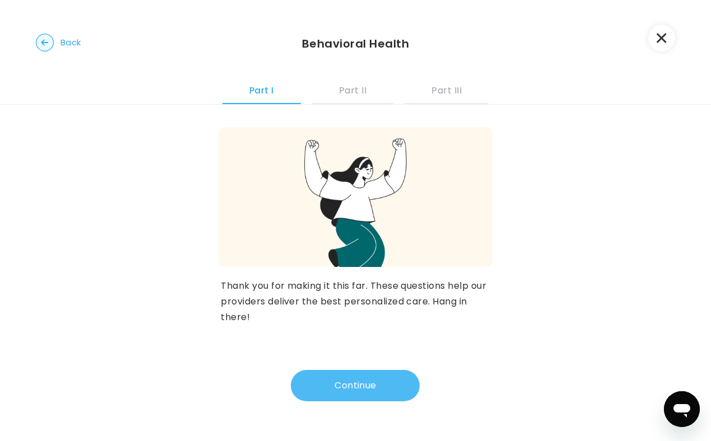
click at [316, 378] on button "Continue" at bounding box center [355, 385] width 129 height 31
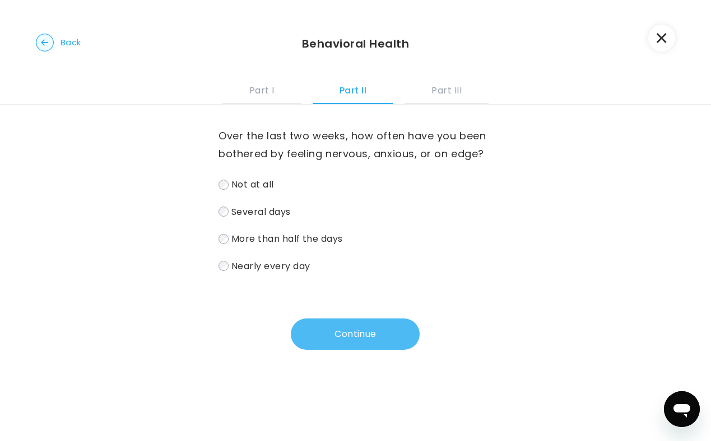
click at [352, 338] on button "Continue" at bounding box center [355, 334] width 129 height 31
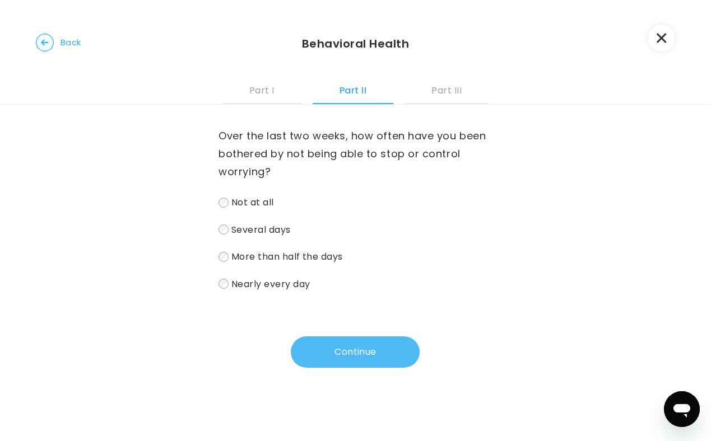
click at [345, 354] on button "Continue" at bounding box center [355, 352] width 129 height 31
click at [222, 224] on label "Several days" at bounding box center [354, 230] width 273 height 16
click at [341, 348] on button "Continue" at bounding box center [355, 352] width 129 height 31
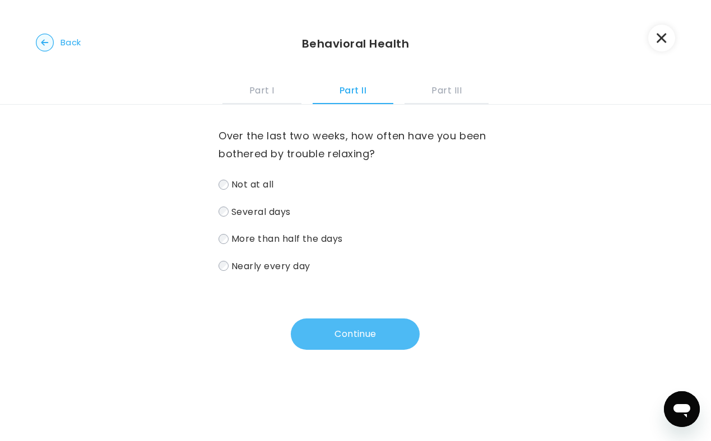
click at [357, 333] on button "Continue" at bounding box center [355, 334] width 129 height 31
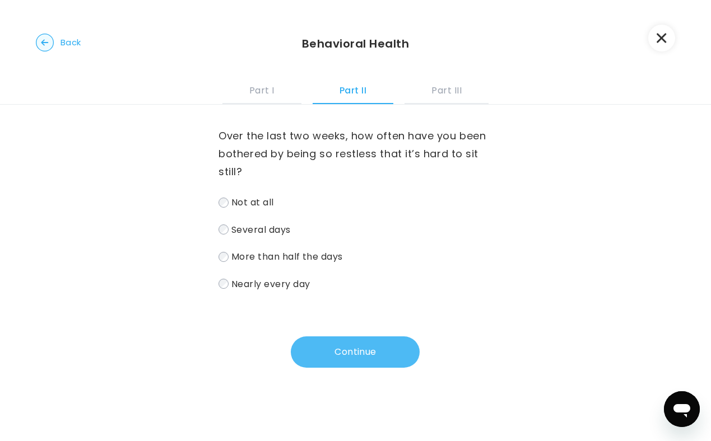
click at [342, 353] on button "Continue" at bounding box center [355, 352] width 129 height 31
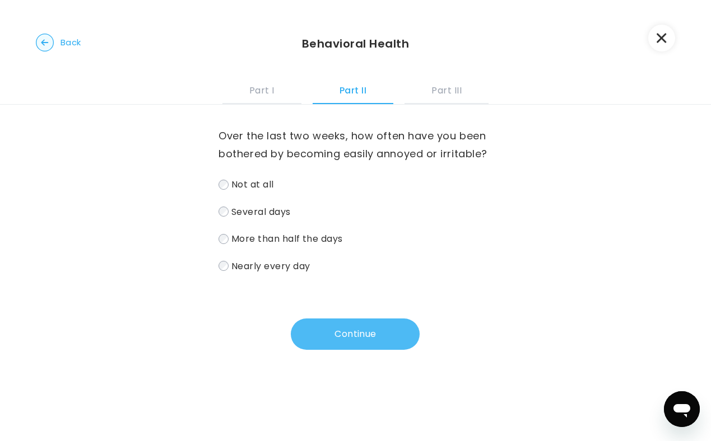
click at [343, 328] on button "Continue" at bounding box center [355, 334] width 129 height 31
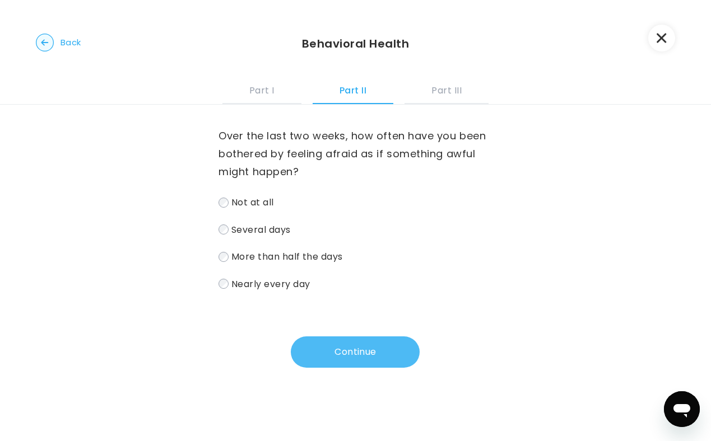
click at [347, 354] on button "Continue" at bounding box center [355, 352] width 129 height 31
click at [347, 361] on button "Continue" at bounding box center [355, 352] width 129 height 31
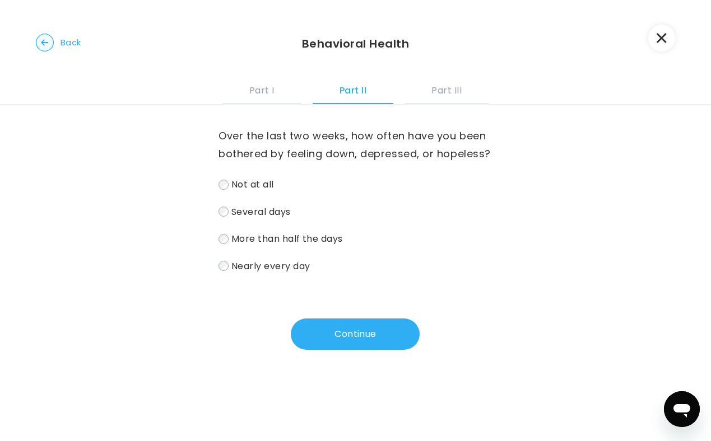
click at [224, 207] on label "Several days" at bounding box center [354, 212] width 273 height 16
click at [341, 340] on button "Continue" at bounding box center [355, 334] width 129 height 31
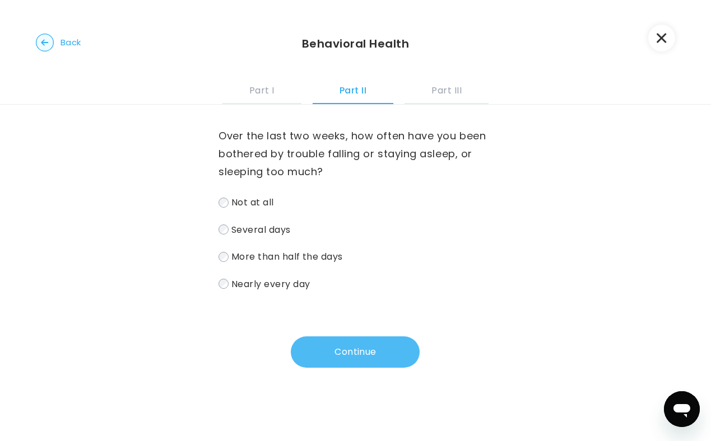
click at [343, 348] on button "Continue" at bounding box center [355, 352] width 129 height 31
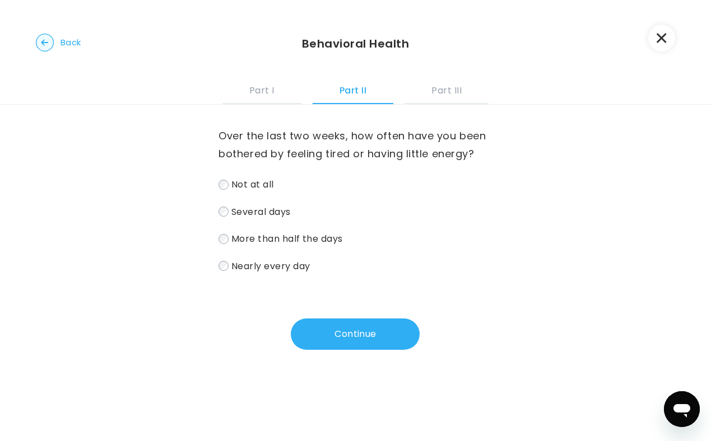
click at [231, 213] on span "Several days" at bounding box center [260, 211] width 59 height 13
click at [342, 343] on button "Continue" at bounding box center [355, 334] width 129 height 31
click at [221, 191] on label "Not at all" at bounding box center [354, 184] width 273 height 16
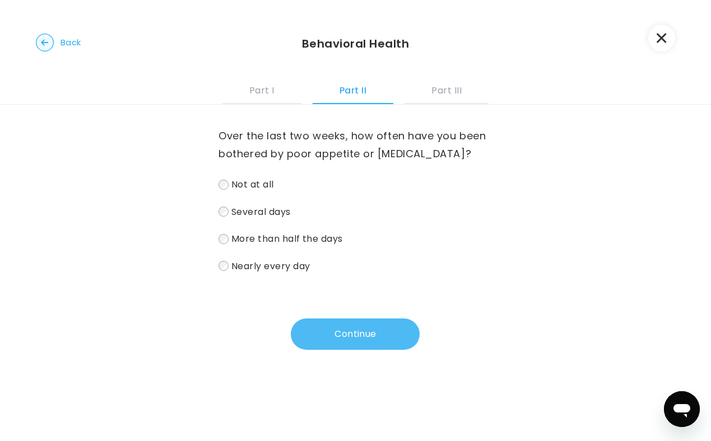
click at [333, 329] on button "Continue" at bounding box center [355, 334] width 129 height 31
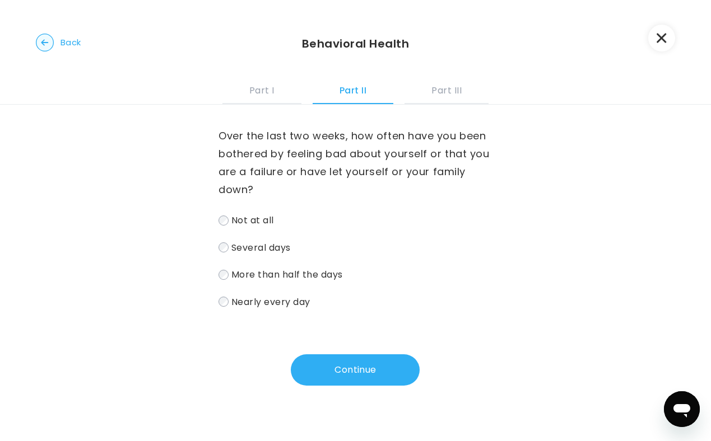
click at [244, 214] on span "Not at all" at bounding box center [252, 220] width 43 height 13
click at [372, 371] on button "Continue" at bounding box center [355, 369] width 129 height 31
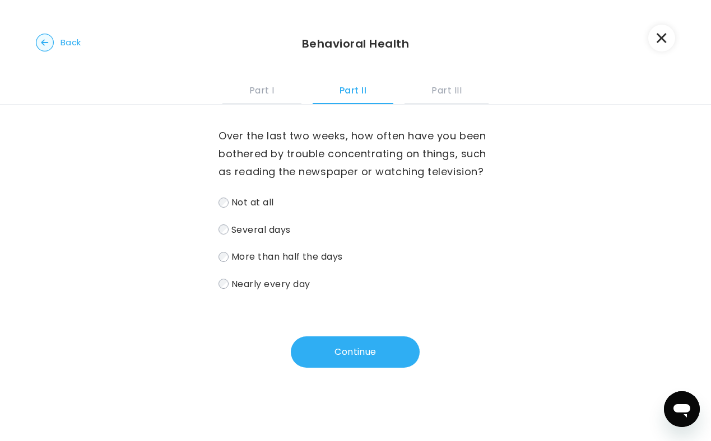
click at [247, 205] on span "Not at all" at bounding box center [252, 202] width 43 height 13
click at [354, 354] on button "Continue" at bounding box center [355, 352] width 129 height 31
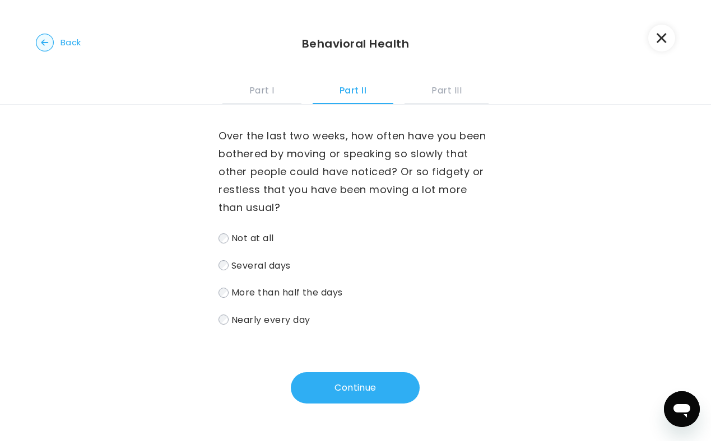
click at [231, 235] on span "Not at all" at bounding box center [252, 238] width 43 height 13
click at [355, 378] on button "Continue" at bounding box center [355, 387] width 129 height 31
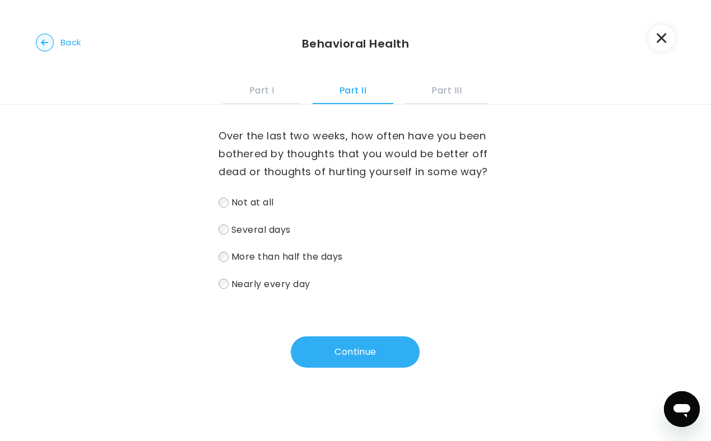
click at [247, 205] on span "Not at all" at bounding box center [252, 202] width 43 height 13
click at [338, 349] on button "Continue" at bounding box center [355, 352] width 129 height 31
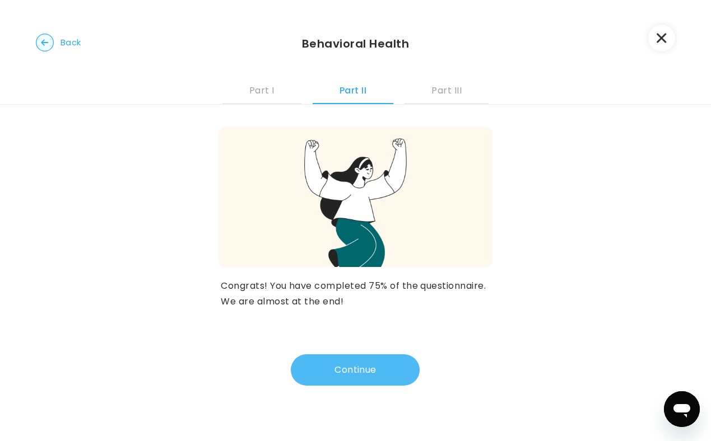
click at [338, 367] on button "Continue" at bounding box center [355, 369] width 129 height 31
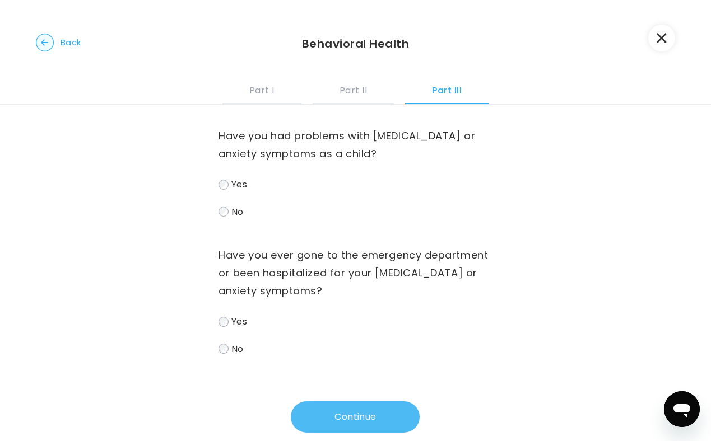
click at [321, 423] on button "Continue" at bounding box center [355, 416] width 129 height 31
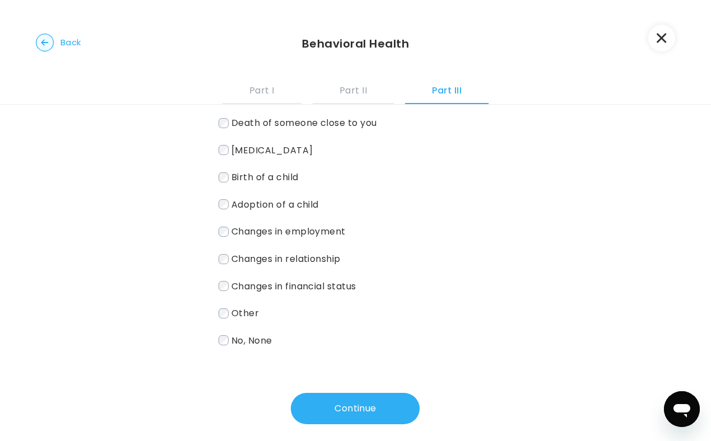
scroll to position [109, 0]
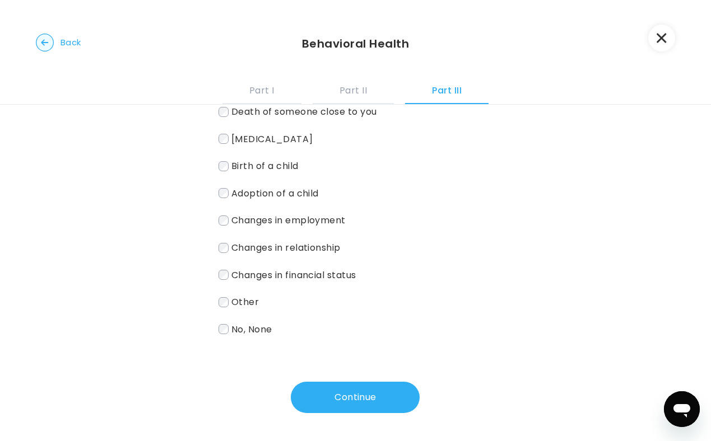
click at [226, 270] on label "Changes in financial status" at bounding box center [354, 275] width 273 height 16
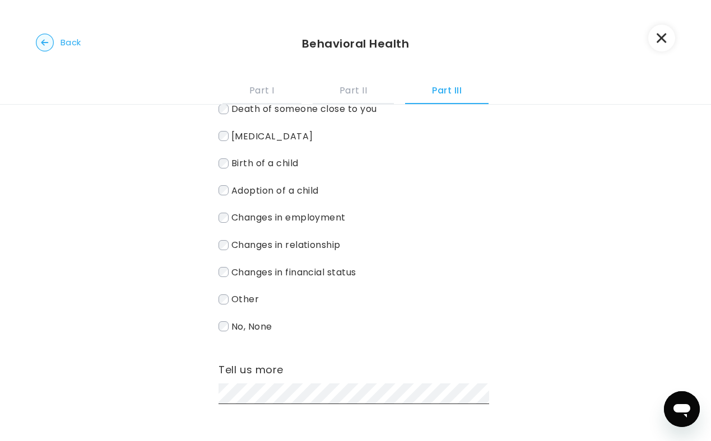
scroll to position [184, 0]
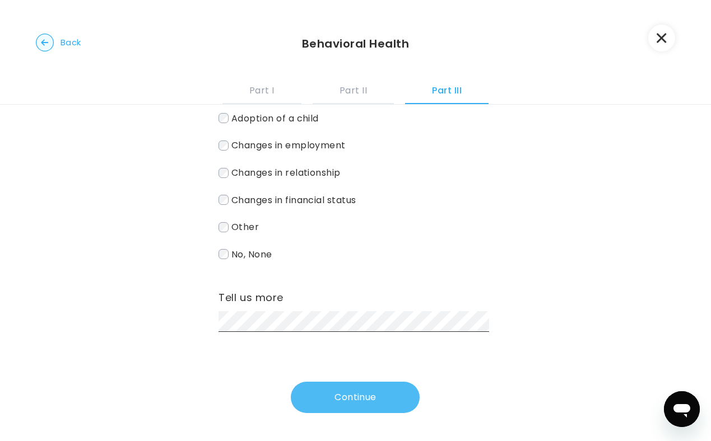
click at [324, 403] on button "Continue" at bounding box center [355, 397] width 129 height 31
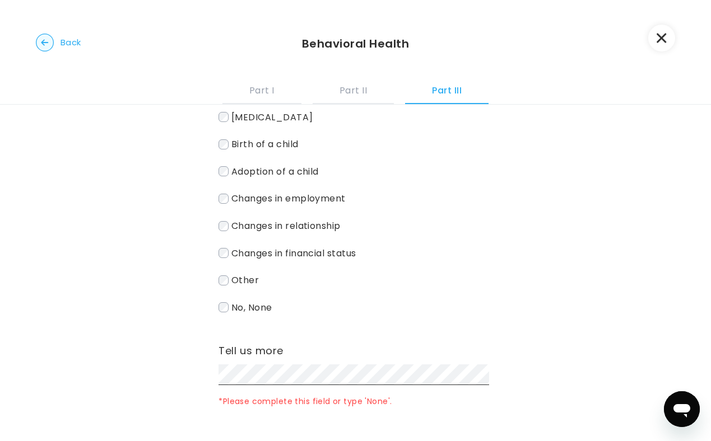
scroll to position [121, 0]
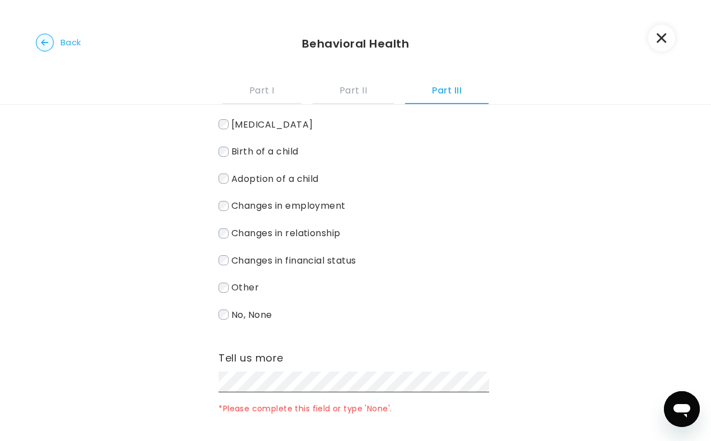
click at [218, 224] on div "Death of someone close to you Hormonal changes Birth of a child Adoption of a c…" at bounding box center [354, 205] width 273 height 233
click at [218, 240] on label "Changes in relationship" at bounding box center [354, 233] width 273 height 16
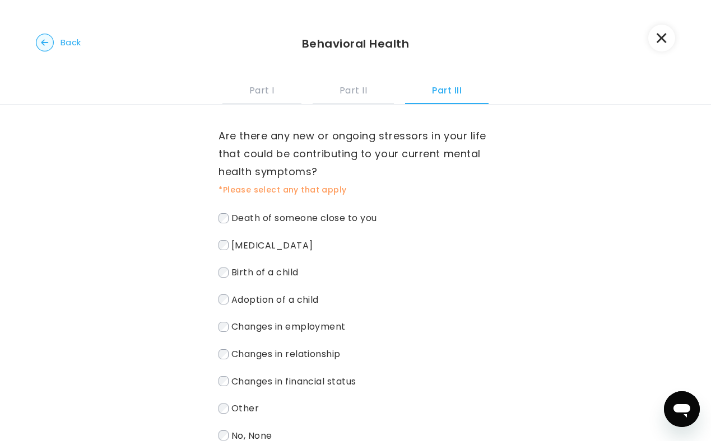
scroll to position [109, 0]
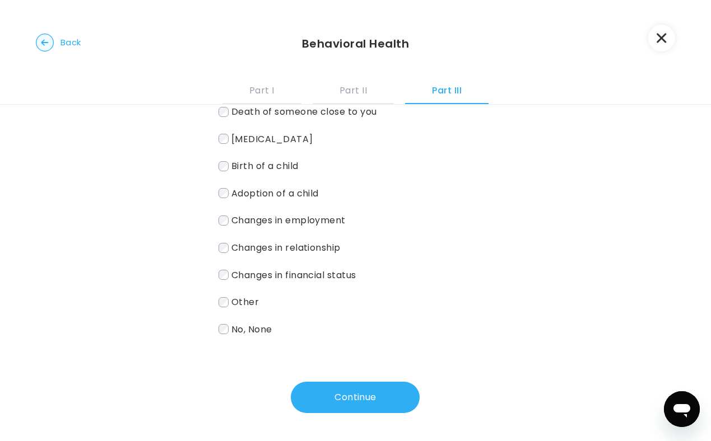
click at [223, 281] on label "Changes in financial status" at bounding box center [354, 275] width 273 height 16
click at [356, 385] on button "Continue" at bounding box center [355, 397] width 129 height 31
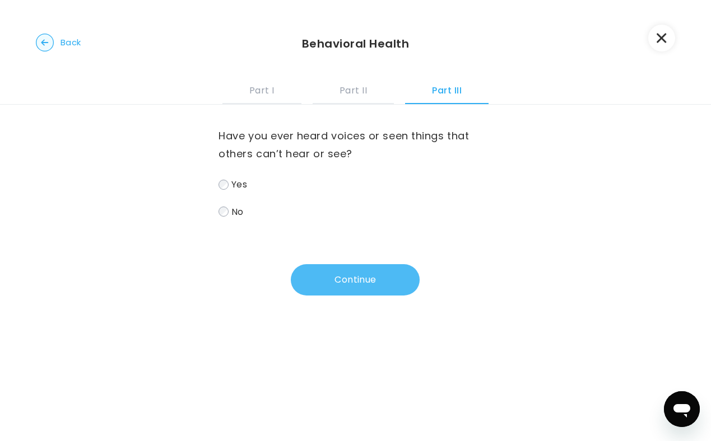
click at [340, 284] on button "Continue" at bounding box center [355, 279] width 129 height 31
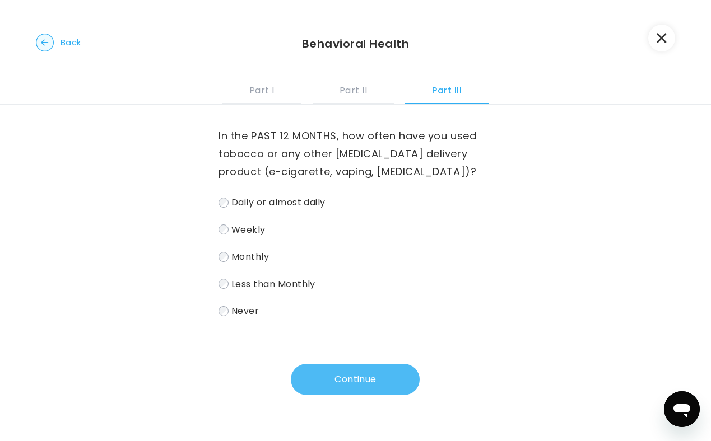
click at [353, 384] on button "Continue" at bounding box center [355, 379] width 129 height 31
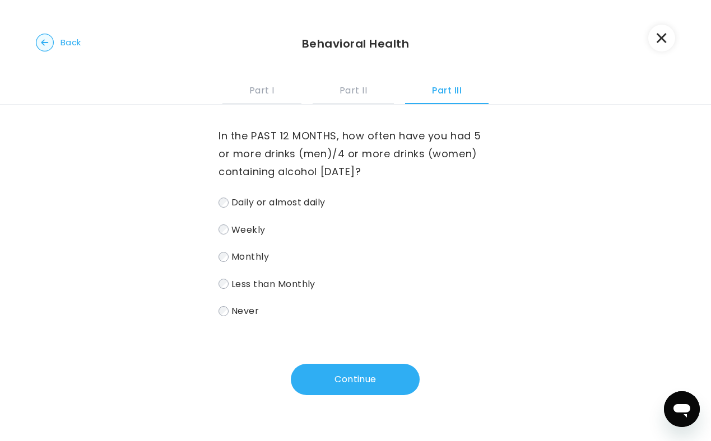
click at [227, 314] on label "Never" at bounding box center [354, 311] width 273 height 16
click at [344, 384] on button "Continue" at bounding box center [355, 379] width 129 height 31
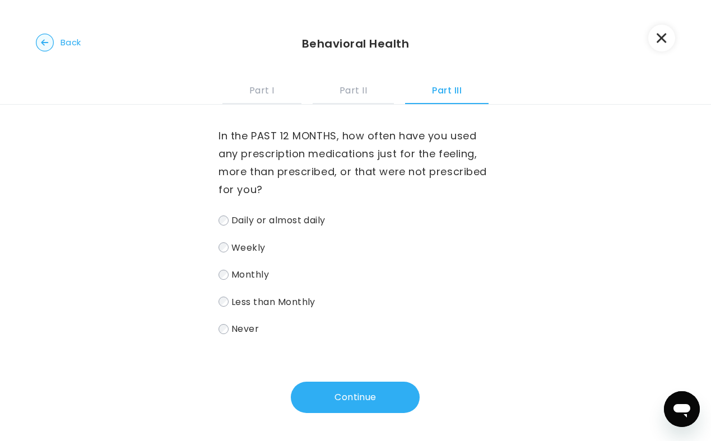
click at [226, 330] on label "Never" at bounding box center [354, 329] width 273 height 16
click at [350, 396] on button "Continue" at bounding box center [355, 397] width 129 height 31
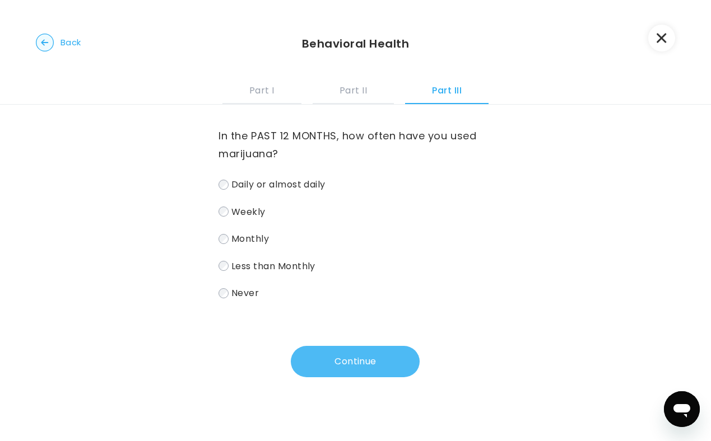
click at [348, 363] on button "Continue" at bounding box center [355, 361] width 129 height 31
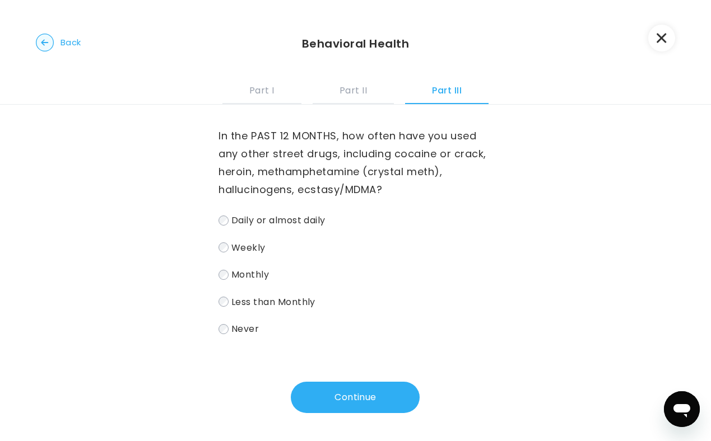
click at [231, 335] on span "Never" at bounding box center [244, 329] width 27 height 13
click at [345, 399] on button "Continue" at bounding box center [355, 397] width 129 height 31
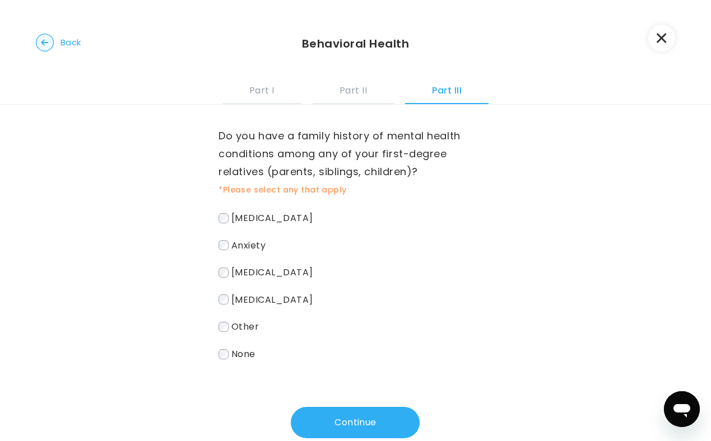
click at [235, 359] on span "None" at bounding box center [243, 354] width 24 height 13
click at [335, 425] on button "Continue" at bounding box center [355, 422] width 129 height 31
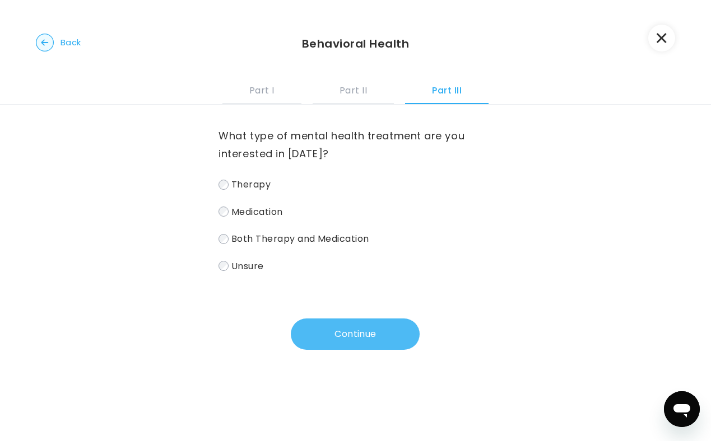
click at [376, 345] on button "Continue" at bounding box center [355, 334] width 129 height 31
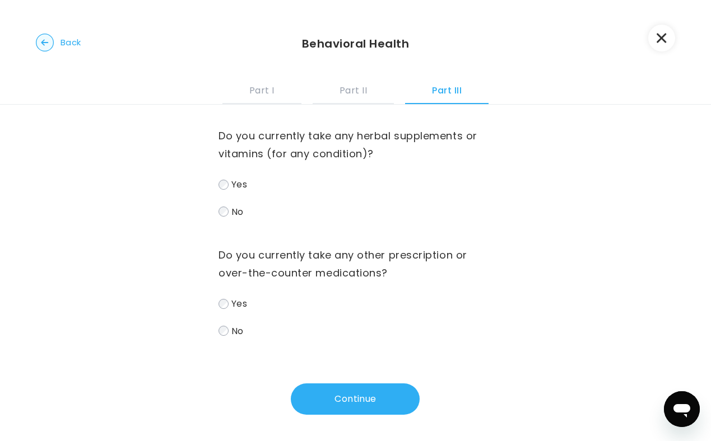
scroll to position [3, 0]
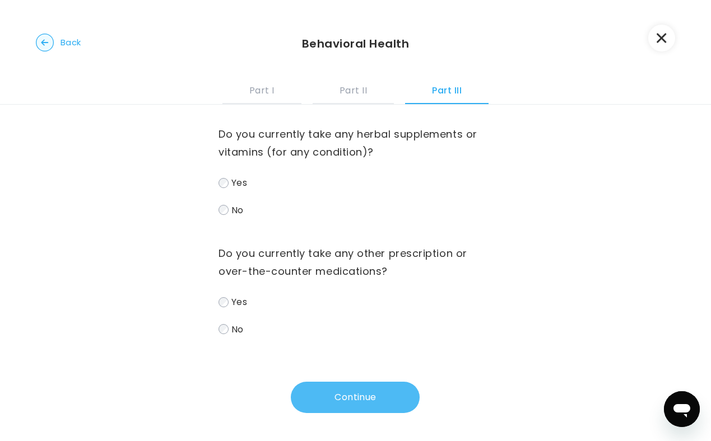
click at [356, 396] on button "Continue" at bounding box center [355, 397] width 129 height 31
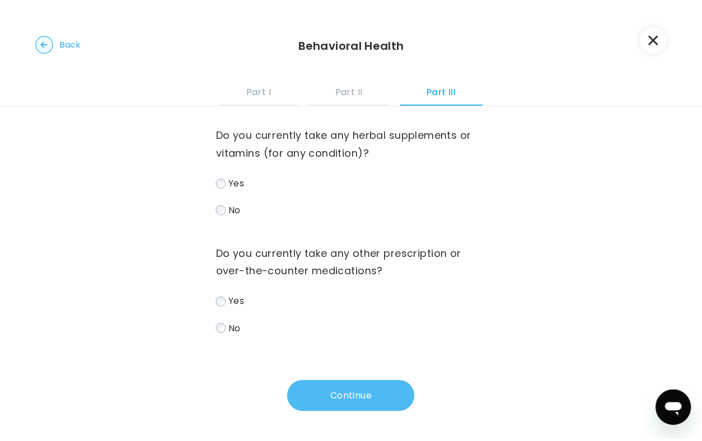
scroll to position [0, 0]
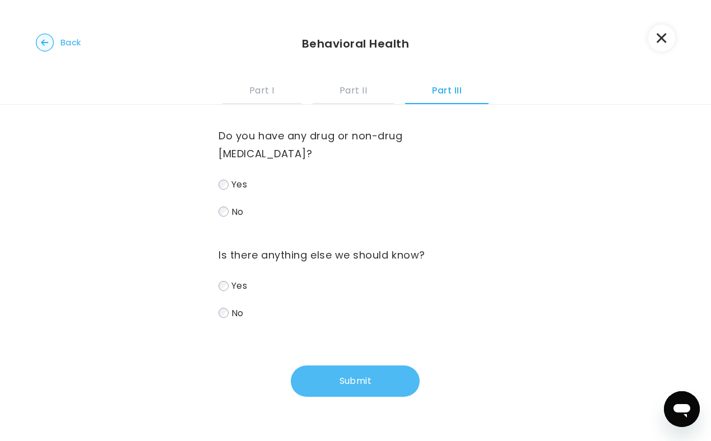
click at [333, 371] on button "Submit" at bounding box center [355, 381] width 129 height 31
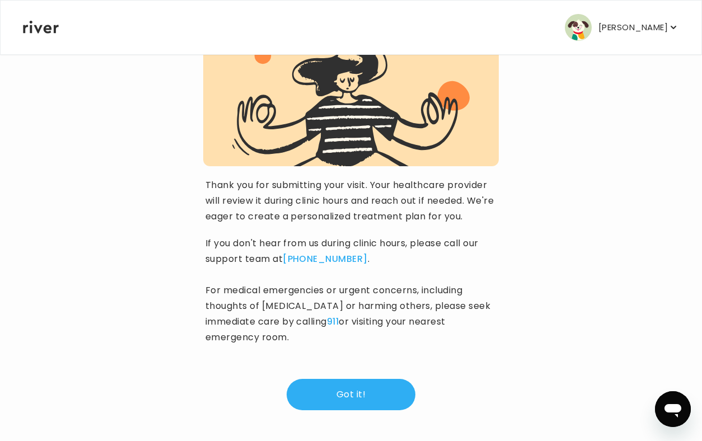
scroll to position [120, 0]
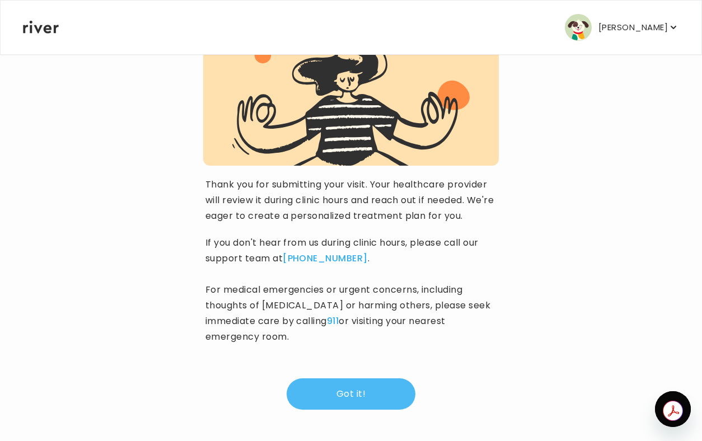
click at [357, 399] on button "Got it!" at bounding box center [351, 393] width 129 height 31
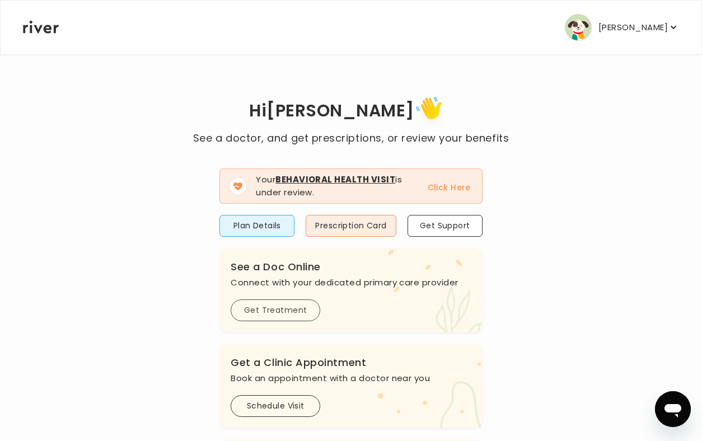
click at [289, 315] on button "Get Treatment" at bounding box center [276, 311] width 90 height 22
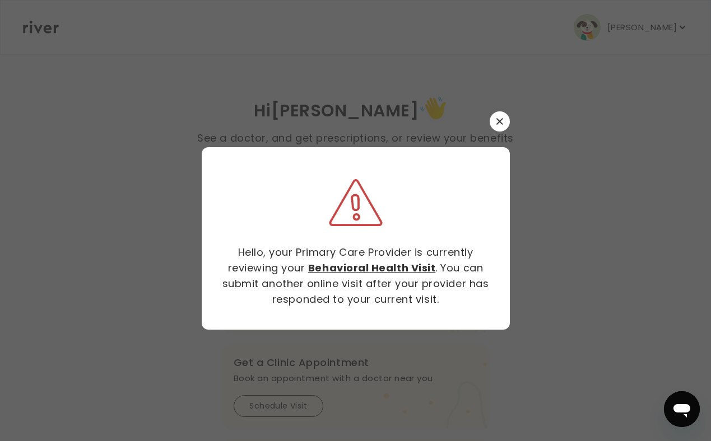
click at [503, 119] on button "button" at bounding box center [499, 121] width 20 height 20
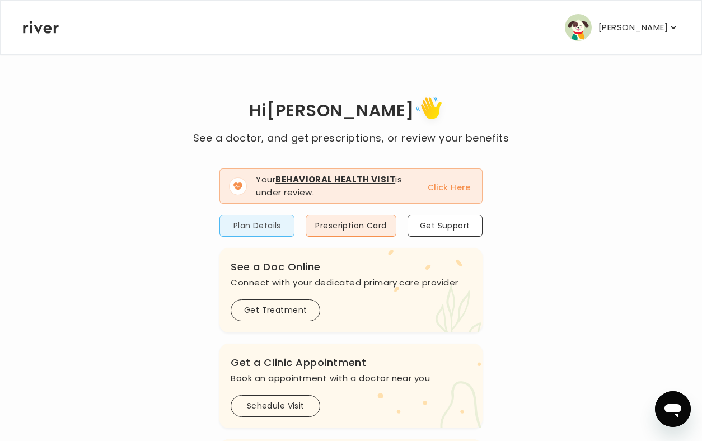
click at [267, 231] on button "Plan Details" at bounding box center [256, 226] width 75 height 22
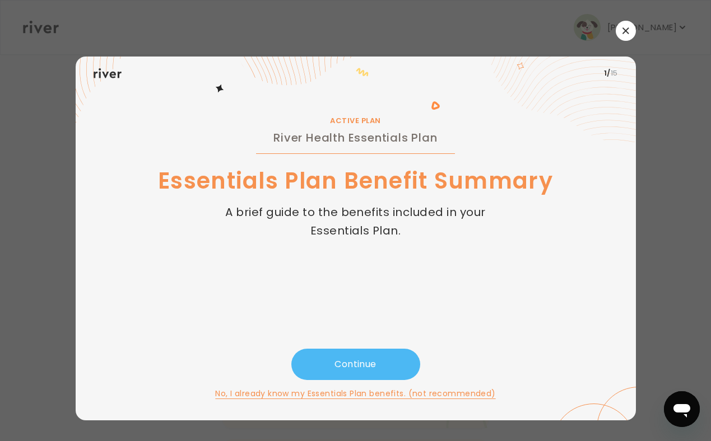
click at [376, 371] on button "Continue" at bounding box center [355, 364] width 129 height 31
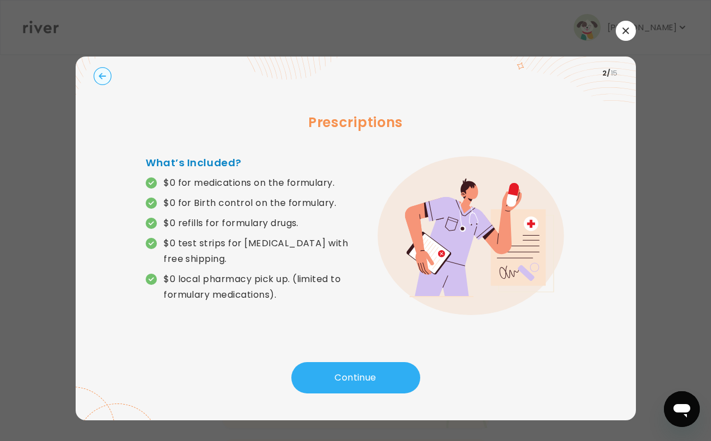
click at [620, 30] on button "button" at bounding box center [625, 31] width 20 height 20
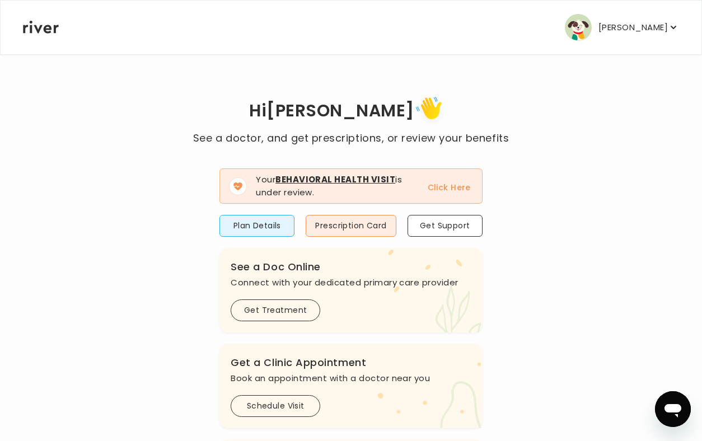
click at [619, 24] on p "[PERSON_NAME]" at bounding box center [633, 28] width 69 height 16
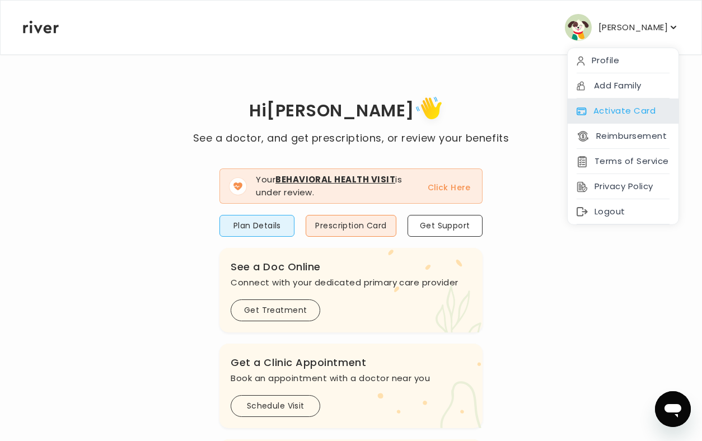
click at [649, 102] on div "Activate Card" at bounding box center [623, 111] width 111 height 25
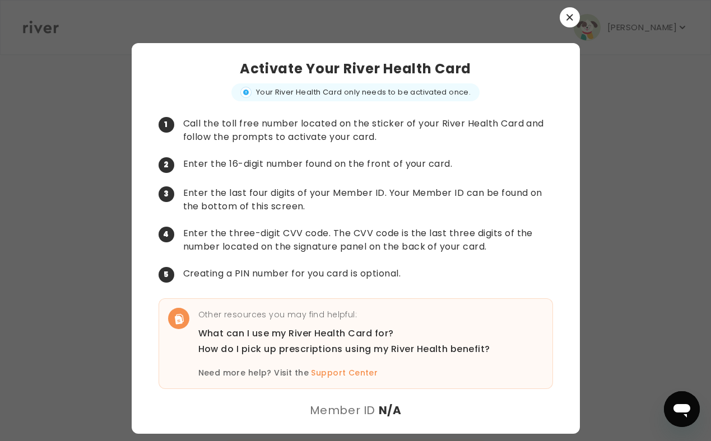
click at [566, 11] on button "button" at bounding box center [569, 17] width 20 height 20
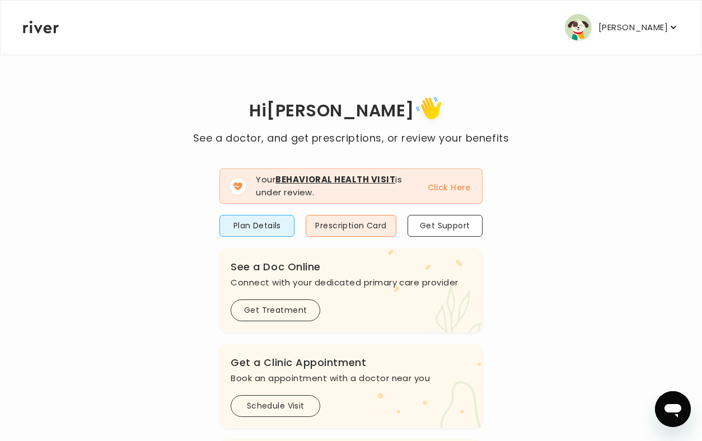
click at [621, 29] on p "[PERSON_NAME]" at bounding box center [633, 28] width 69 height 16
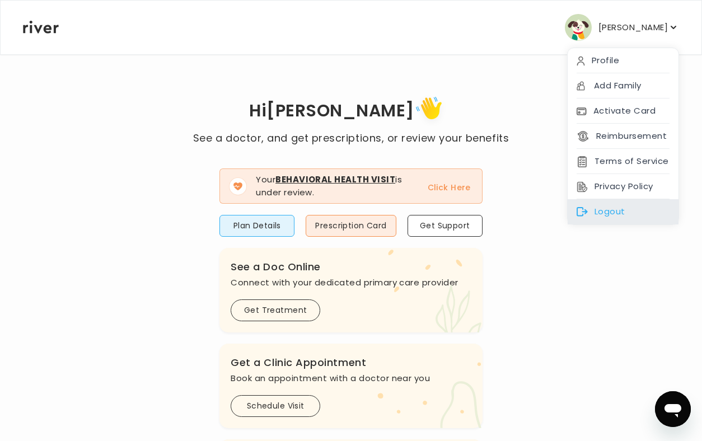
click at [613, 212] on div "Logout" at bounding box center [623, 211] width 111 height 25
